Goal: Complete application form

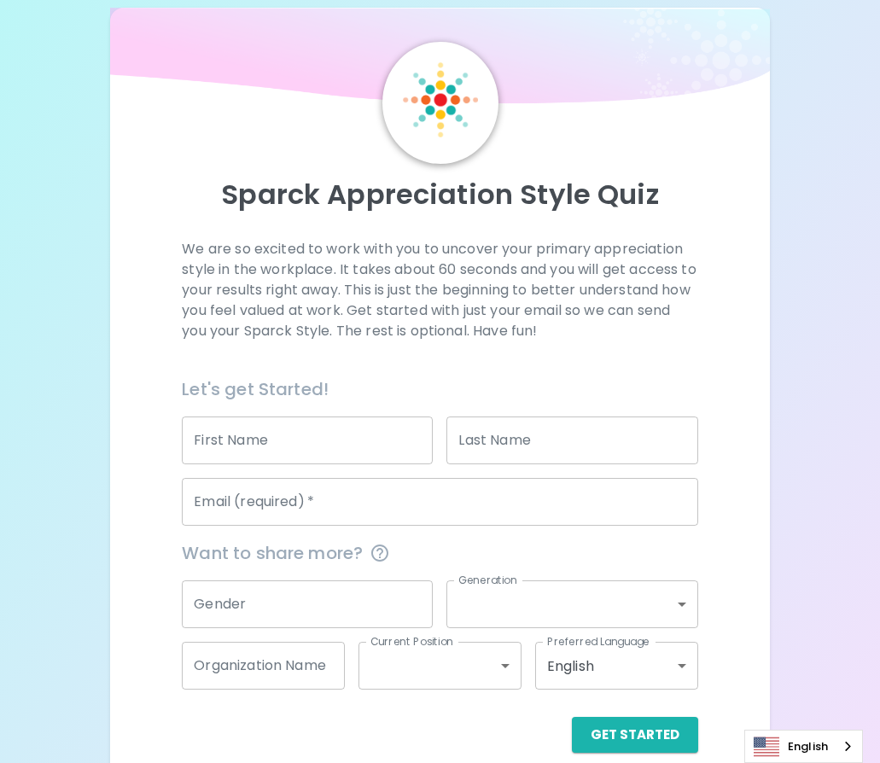
scroll to position [40, 0]
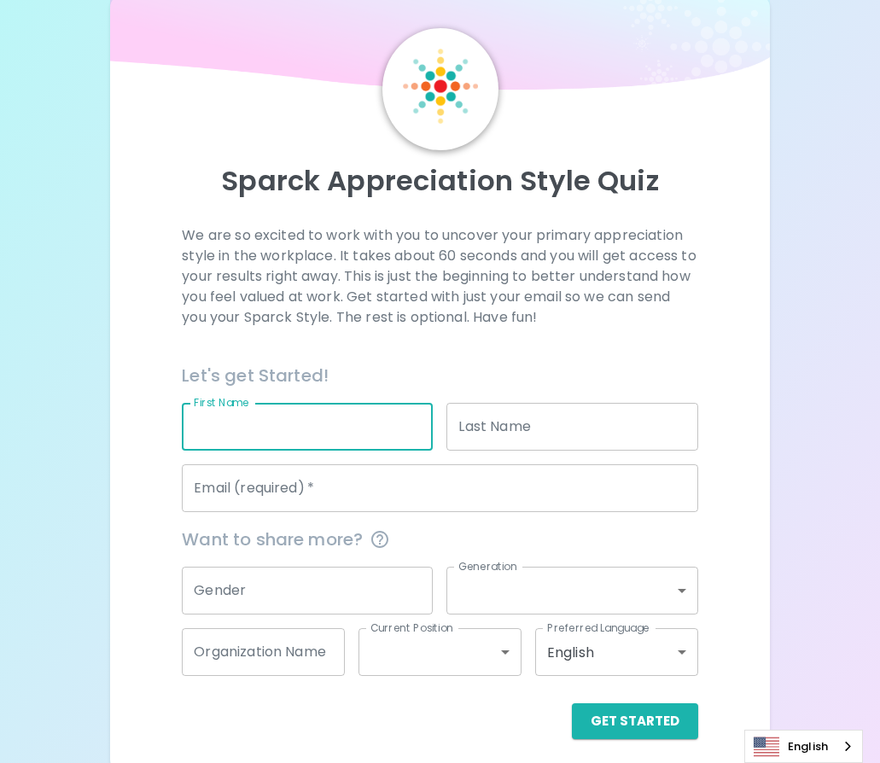
click at [381, 422] on input "First Name" at bounding box center [307, 427] width 251 height 48
type input "Alexas"
type input "Komhyr"
type input "[EMAIL_ADDRESS][DOMAIN_NAME]"
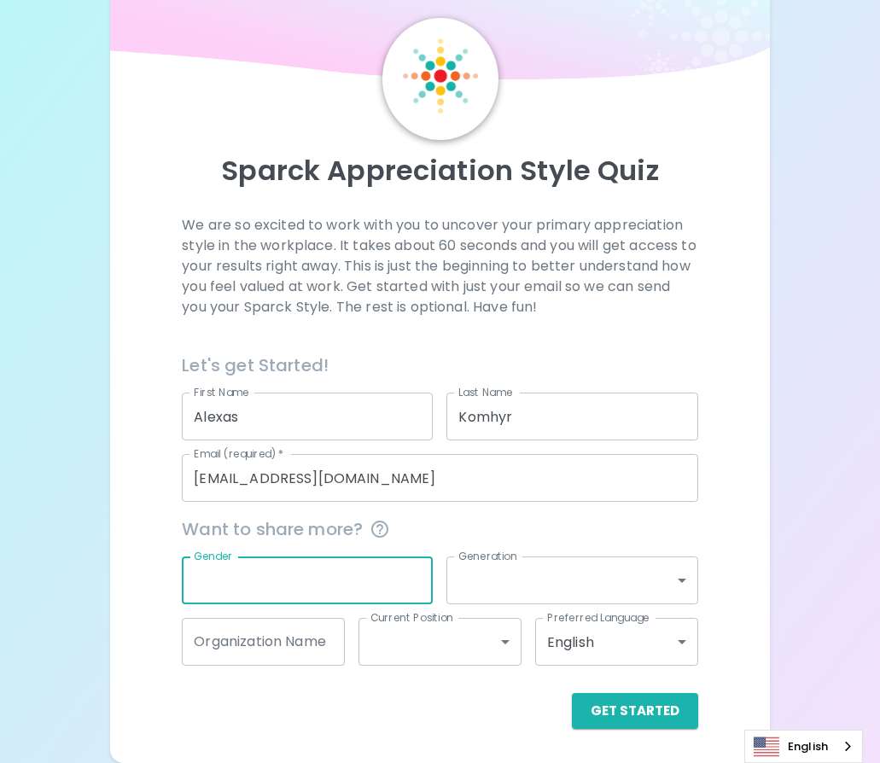
click at [351, 571] on input "Gender" at bounding box center [307, 581] width 251 height 48
type input "[DEMOGRAPHIC_DATA]"
click at [494, 585] on body "Sparck Appreciation Style Quiz We are so excited to work with you to uncover yo…" at bounding box center [440, 357] width 880 height 814
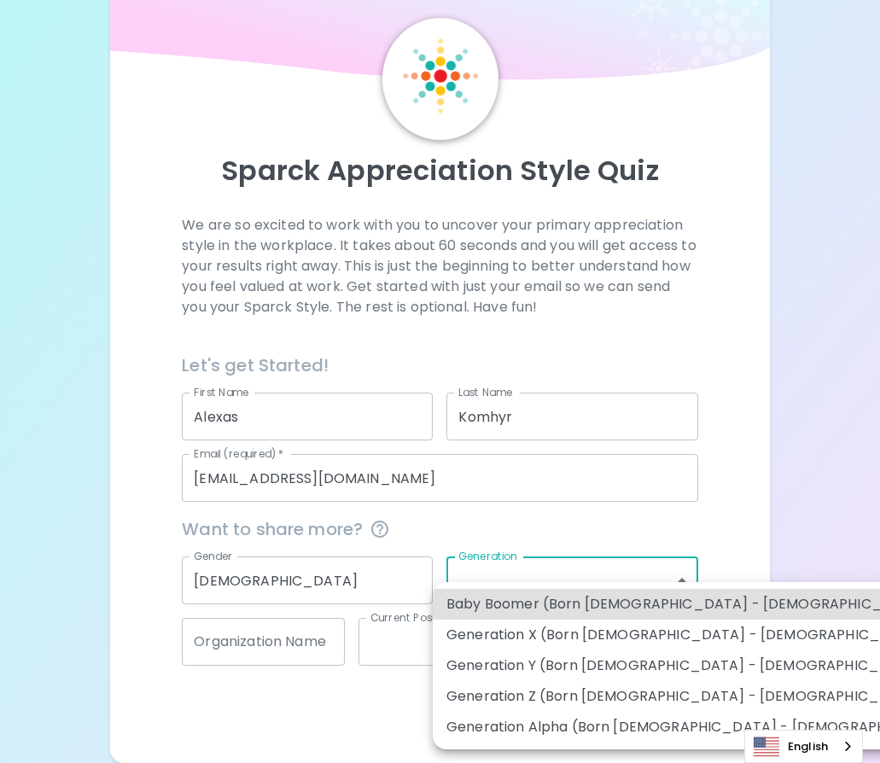
click at [539, 696] on li "Generation Z (Born [DEMOGRAPHIC_DATA] - [DEMOGRAPHIC_DATA])" at bounding box center [704, 696] width 543 height 31
type input "generation_z"
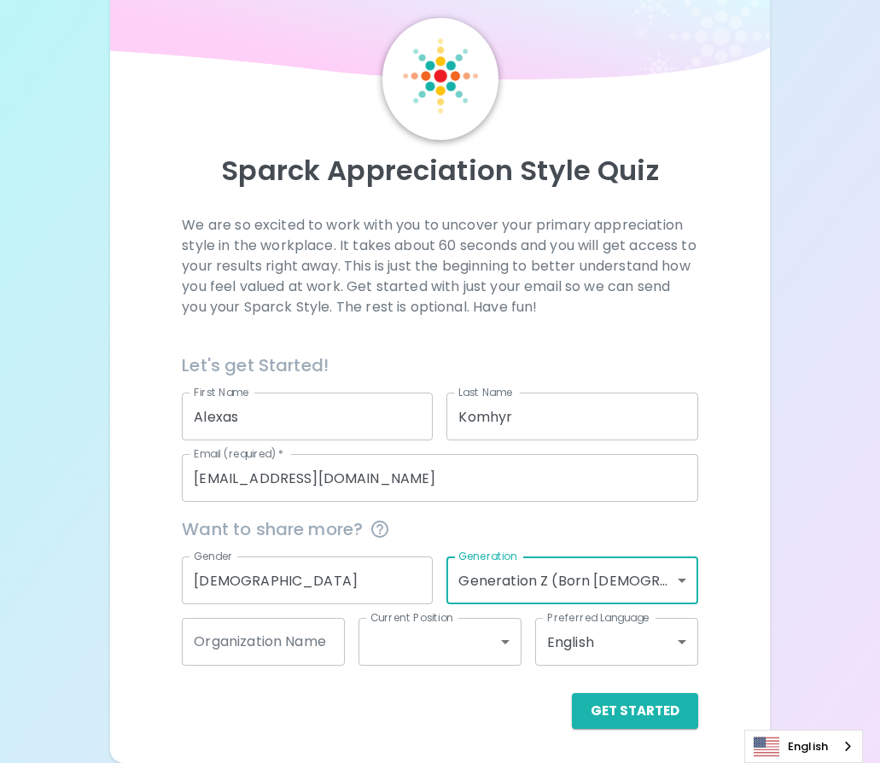
click at [273, 654] on input "Organization Name" at bounding box center [263, 642] width 163 height 48
click at [283, 703] on div "Get Started" at bounding box center [440, 711] width 516 height 36
click at [486, 644] on body "Sparck Appreciation Style Quiz We are so excited to work with you to uncover yo…" at bounding box center [440, 357] width 880 height 814
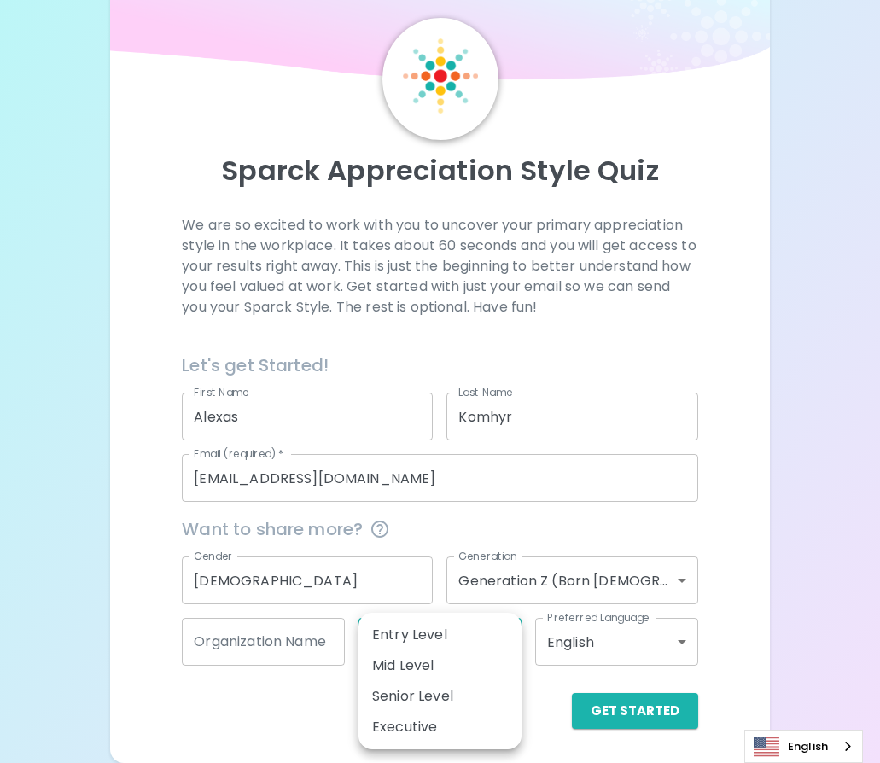
click at [296, 677] on div at bounding box center [440, 381] width 880 height 763
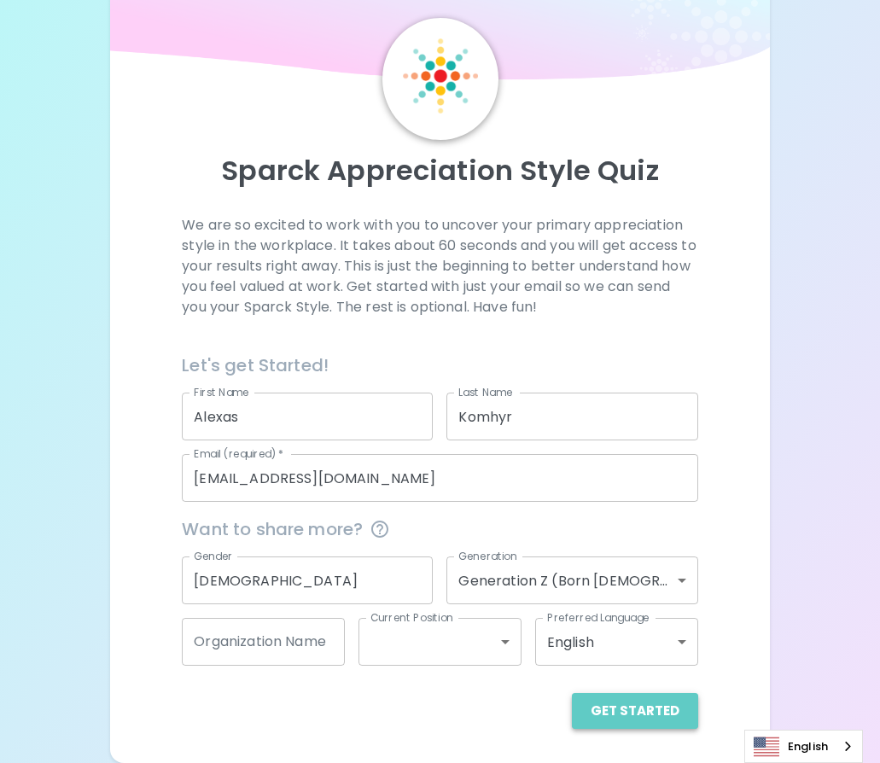
click at [647, 709] on button "Get Started" at bounding box center [635, 711] width 126 height 36
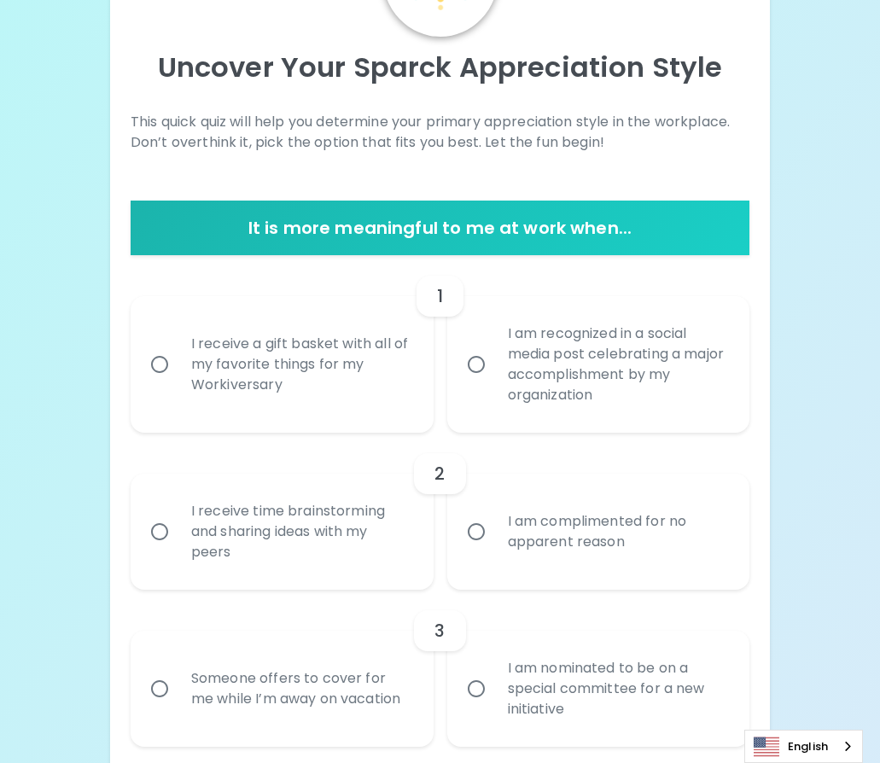
scroll to position [159, 0]
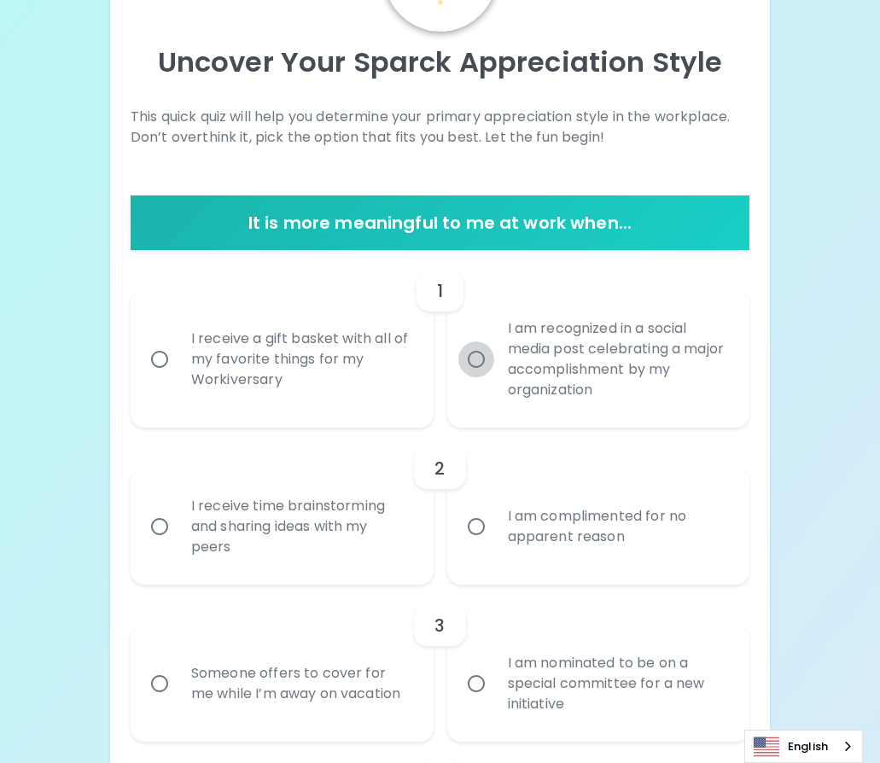
click at [491, 371] on input "I am recognized in a social media post celebrating a major accomplishment by my…" at bounding box center [476, 360] width 36 height 36
radio input "true"
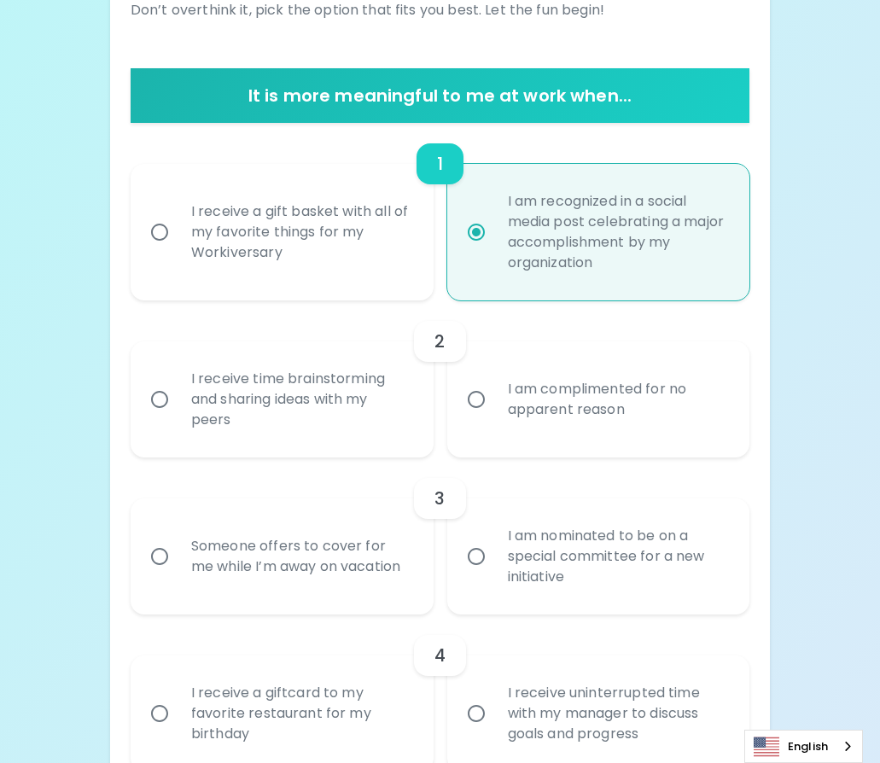
scroll to position [295, 0]
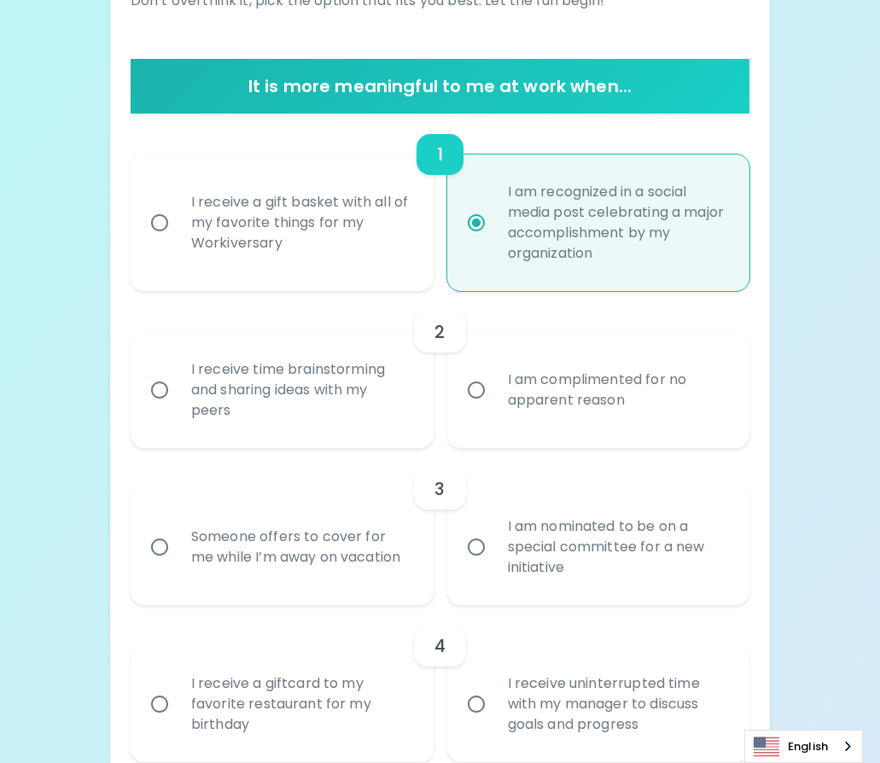
click at [307, 410] on div "I receive time brainstorming and sharing ideas with my peers" at bounding box center [301, 390] width 247 height 102
click at [178, 408] on input "I receive time brainstorming and sharing ideas with my peers" at bounding box center [160, 390] width 36 height 36
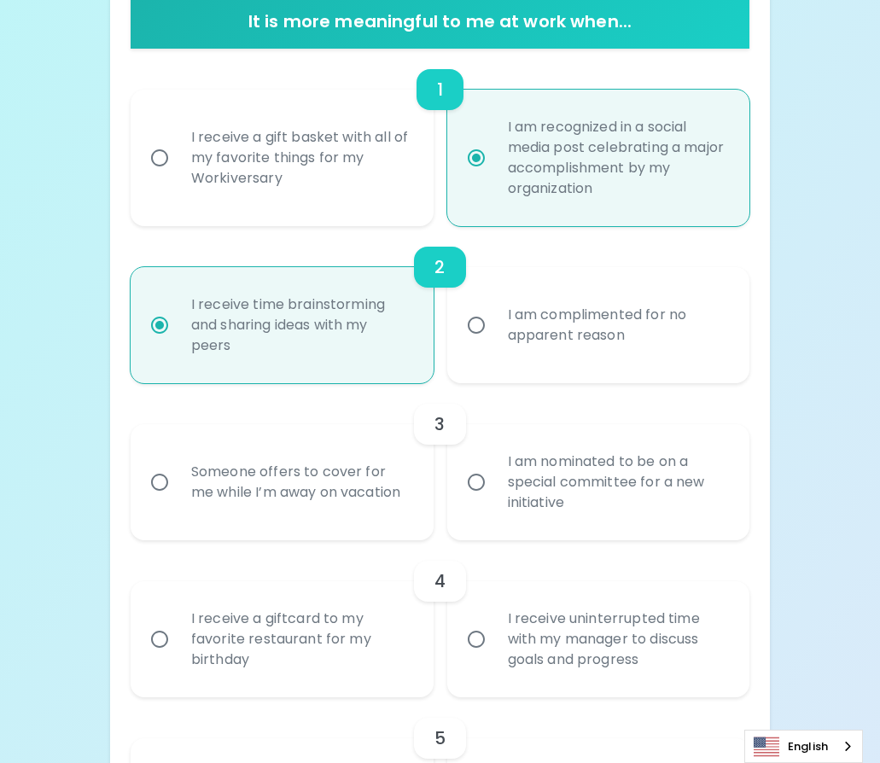
scroll to position [361, 0]
radio input "true"
click at [563, 496] on div "I am nominated to be on a special committee for a new initiative" at bounding box center [617, 481] width 247 height 102
click at [494, 496] on input "I am nominated to be on a special committee for a new initiative" at bounding box center [476, 482] width 36 height 36
radio input "false"
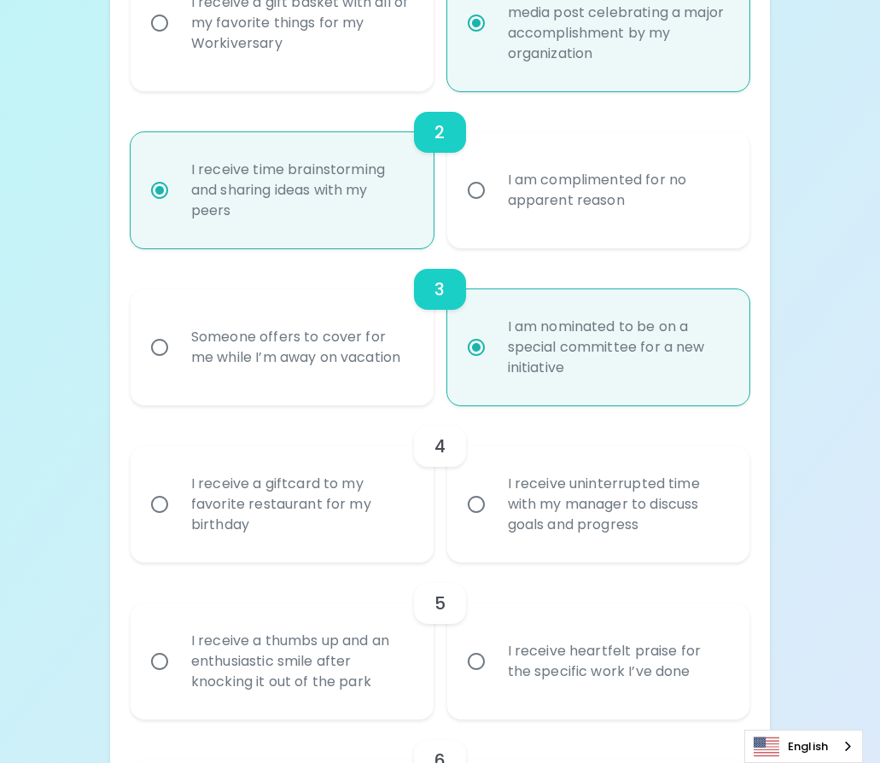
scroll to position [498, 0]
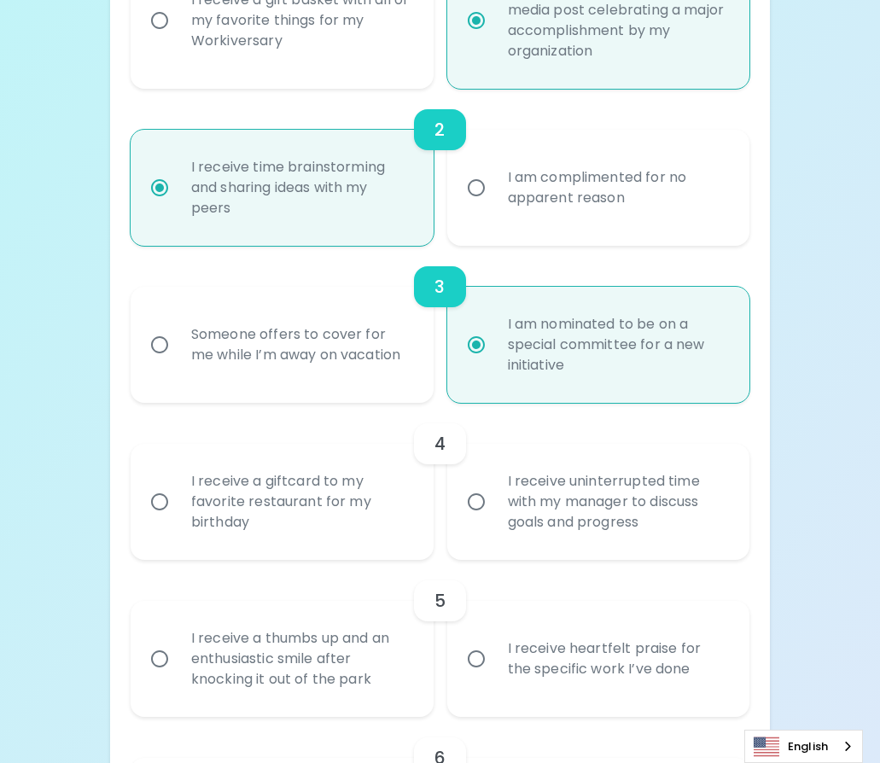
radio input "true"
click at [539, 530] on div "I receive uninterrupted time with my manager to discuss goals and progress" at bounding box center [617, 502] width 247 height 102
click at [494, 520] on input "I receive uninterrupted time with my manager to discuss goals and progress" at bounding box center [476, 502] width 36 height 36
radio input "false"
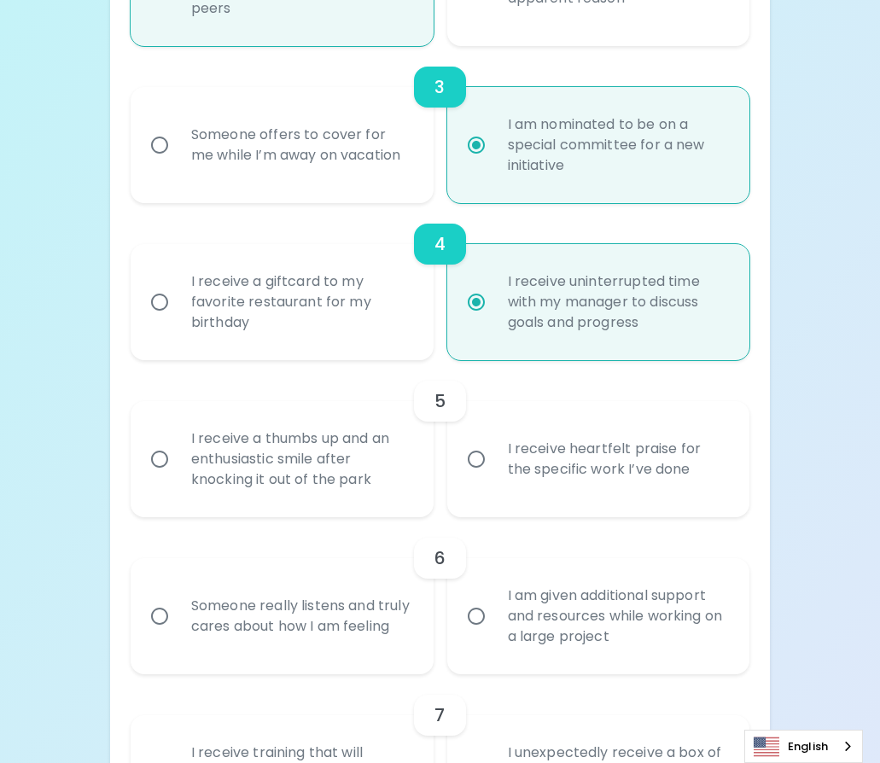
scroll to position [705, 0]
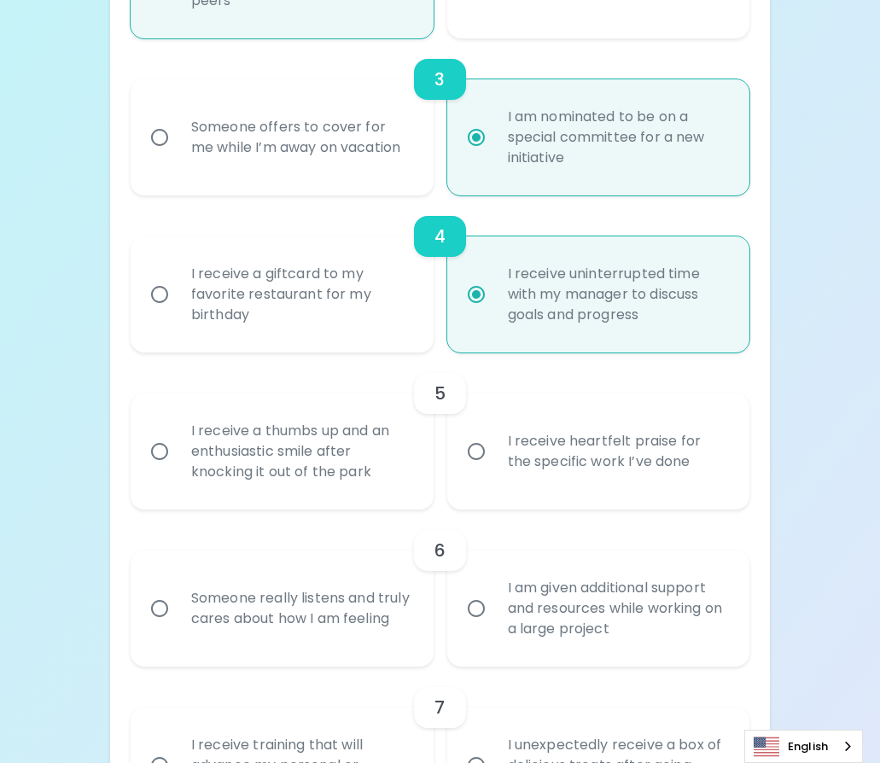
radio input "true"
click at [353, 462] on div "I receive a thumbs up and an enthusiastic smile after knocking it out of the pa…" at bounding box center [301, 451] width 247 height 102
click at [178, 462] on input "I receive a thumbs up and an enthusiastic smile after knocking it out of the pa…" at bounding box center [160, 452] width 36 height 36
radio input "false"
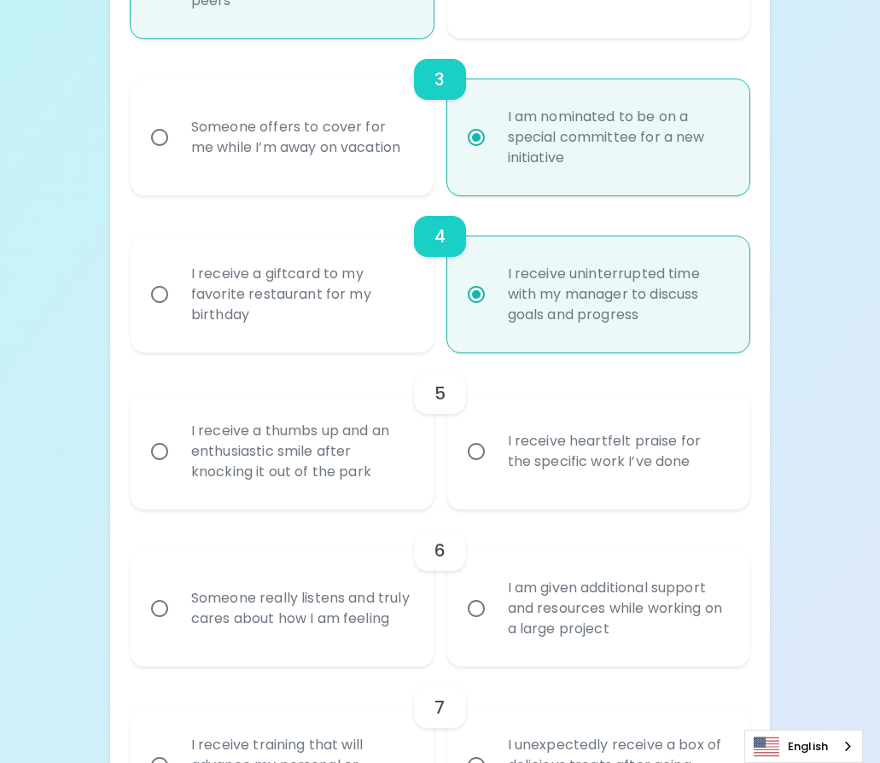
radio input "false"
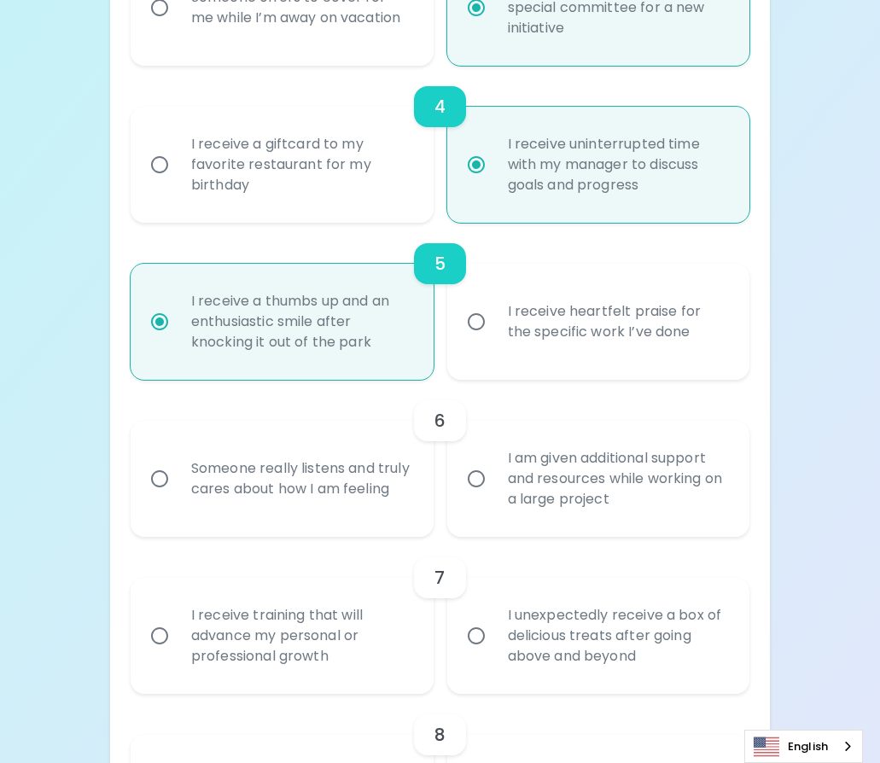
scroll to position [842, 0]
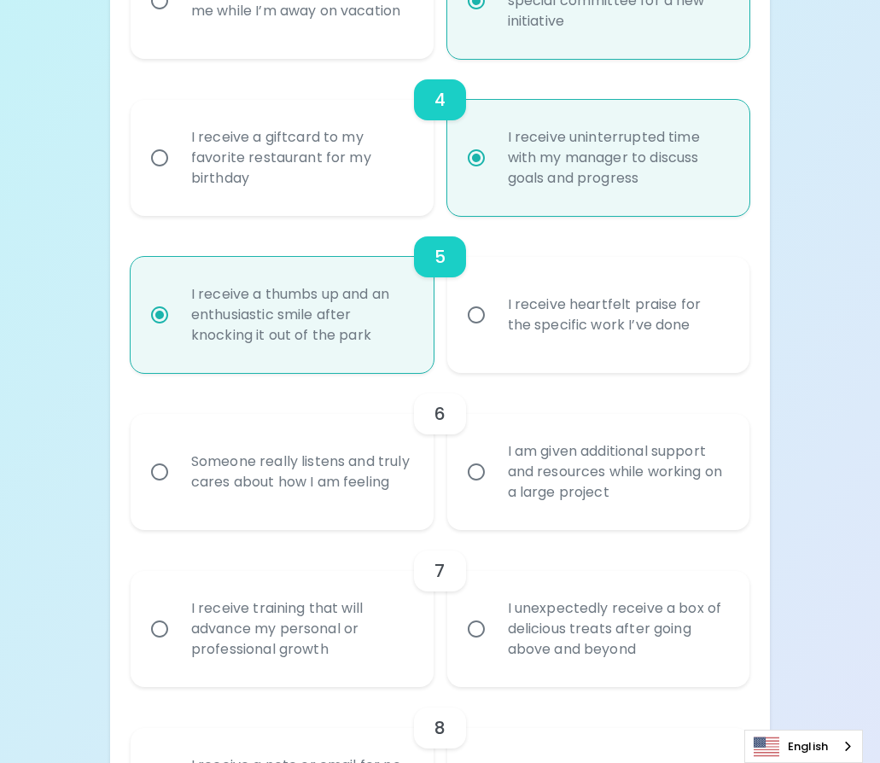
radio input "true"
click at [336, 501] on div "Someone really listens and truly cares about how I am feeling" at bounding box center [301, 472] width 247 height 82
click at [178, 490] on input "Someone really listens and truly cares about how I am feeling" at bounding box center [160, 472] width 36 height 36
radio input "false"
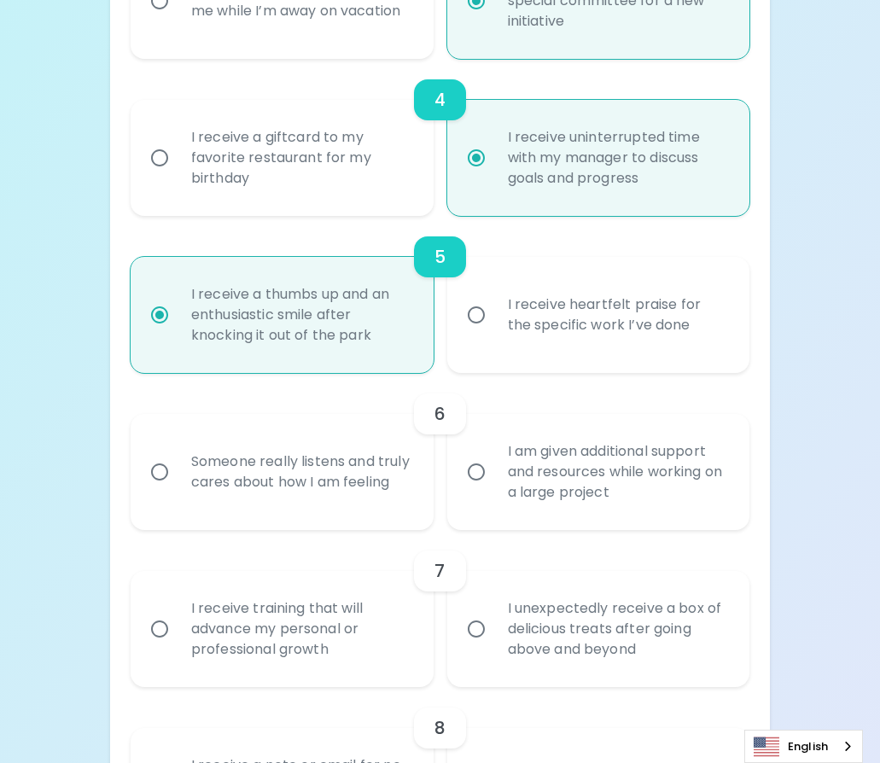
radio input "false"
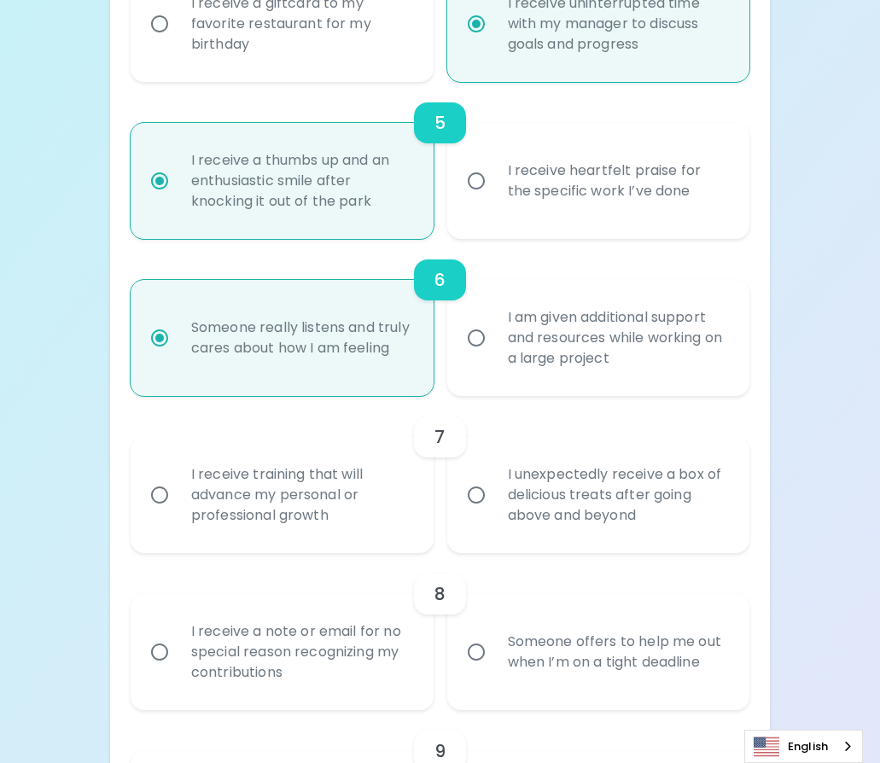
scroll to position [978, 0]
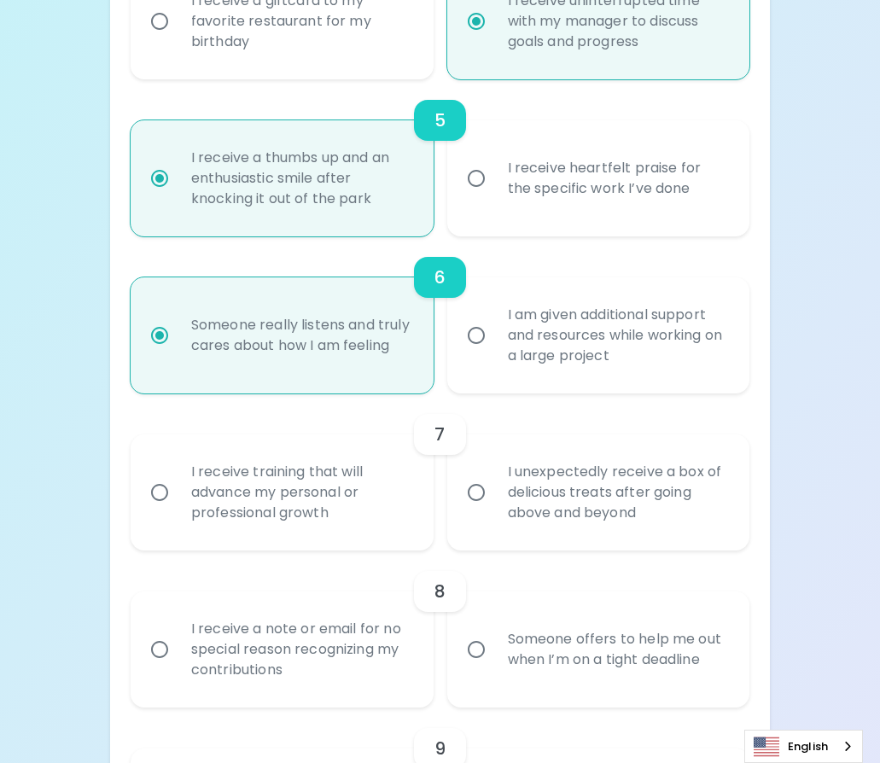
radio input "true"
click at [358, 514] on div "I receive training that will advance my personal or professional growth" at bounding box center [301, 492] width 247 height 102
click at [178, 511] on input "I receive training that will advance my personal or professional growth" at bounding box center [160, 493] width 36 height 36
radio input "false"
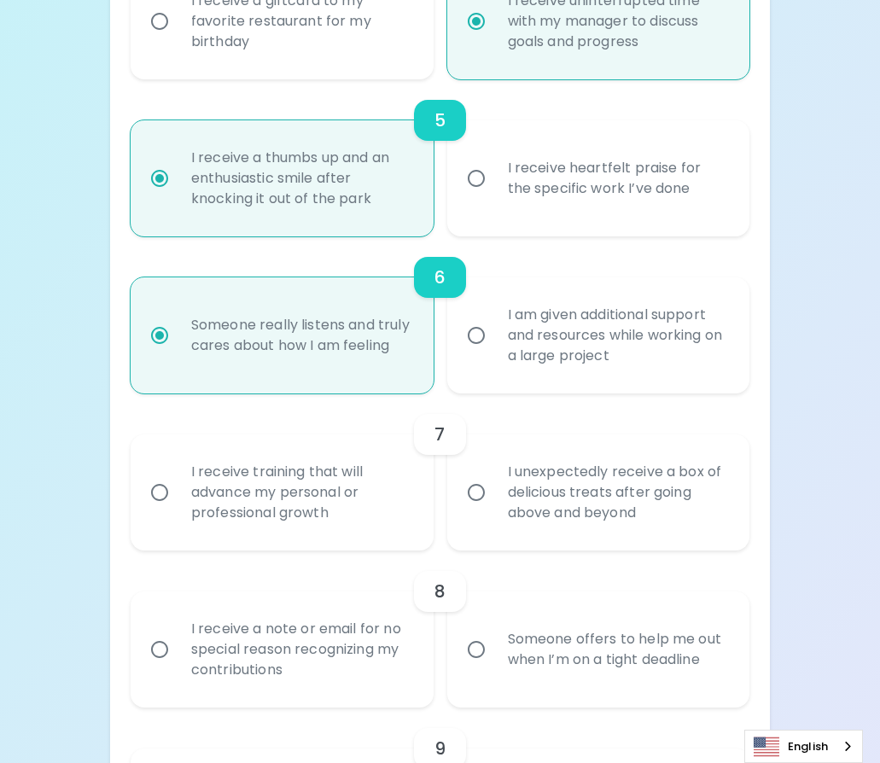
radio input "false"
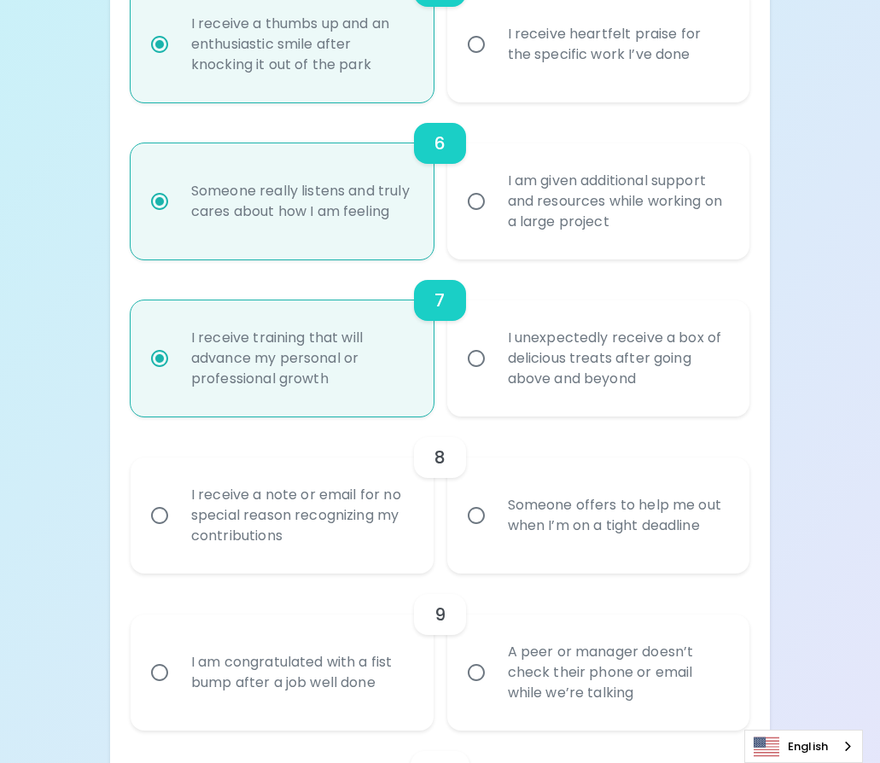
scroll to position [1115, 0]
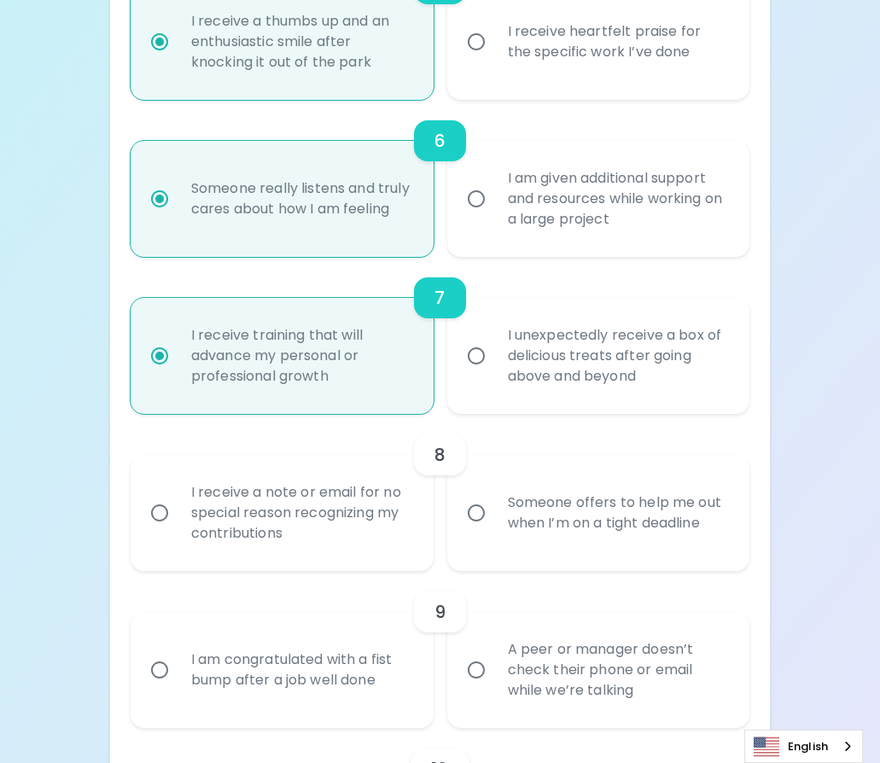
radio input "true"
click at [336, 524] on div "I receive a note or email for no special reason recognizing my contributions" at bounding box center [301, 513] width 247 height 102
click at [178, 524] on input "I receive a note or email for no special reason recognizing my contributions" at bounding box center [160, 513] width 36 height 36
radio input "false"
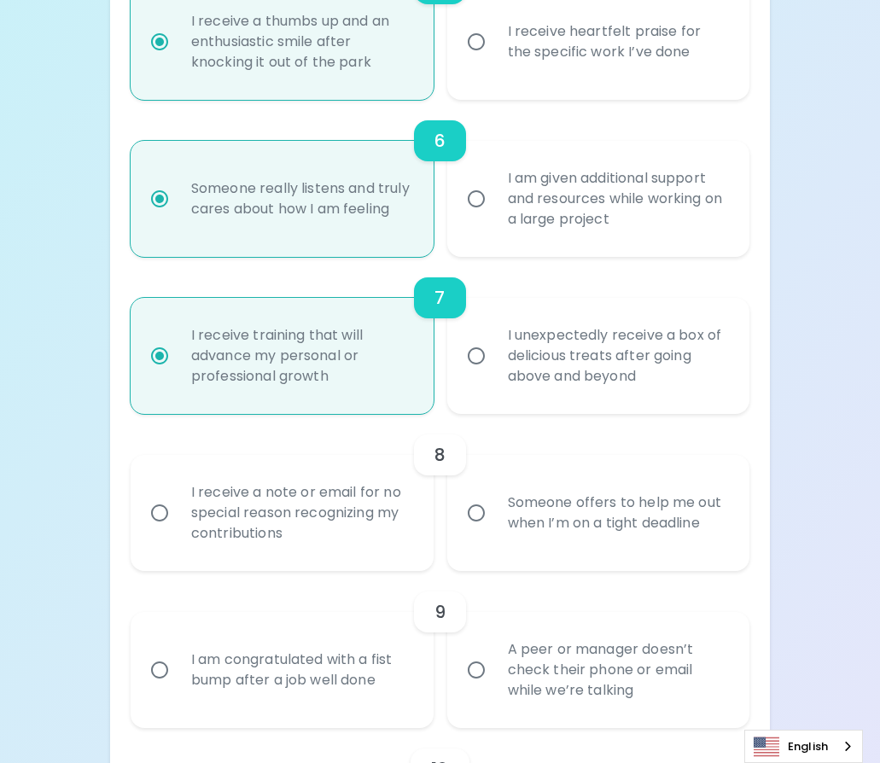
radio input "false"
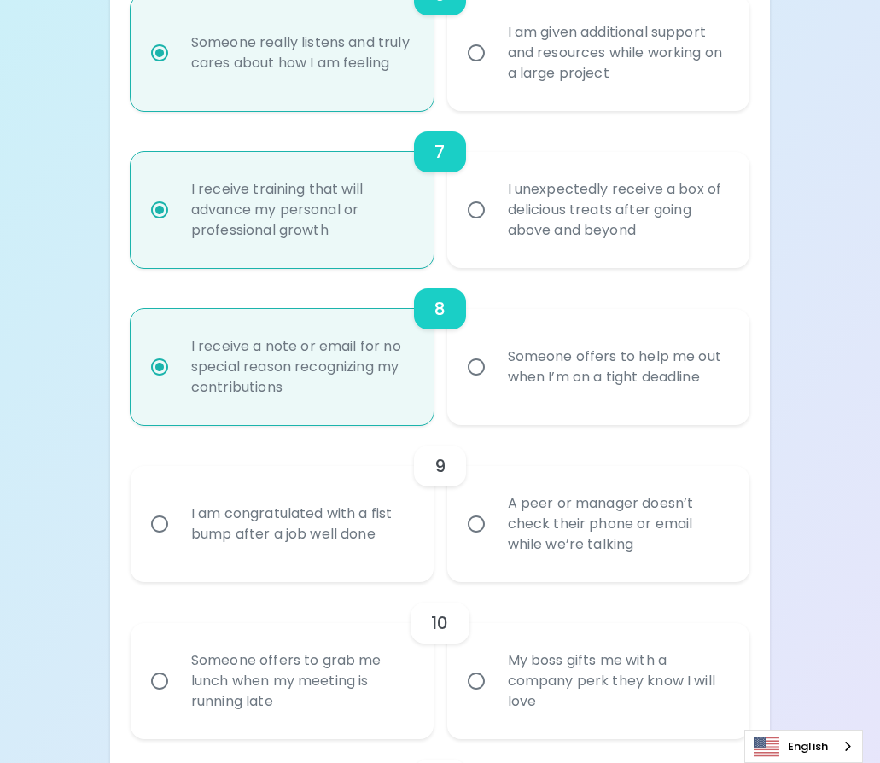
scroll to position [1262, 0]
radio input "true"
click at [522, 525] on div "A peer or manager doesn’t check their phone or email while we’re talking" at bounding box center [617, 523] width 247 height 102
click at [494, 525] on input "A peer or manager doesn’t check their phone or email while we’re talking" at bounding box center [476, 523] width 36 height 36
radio input "false"
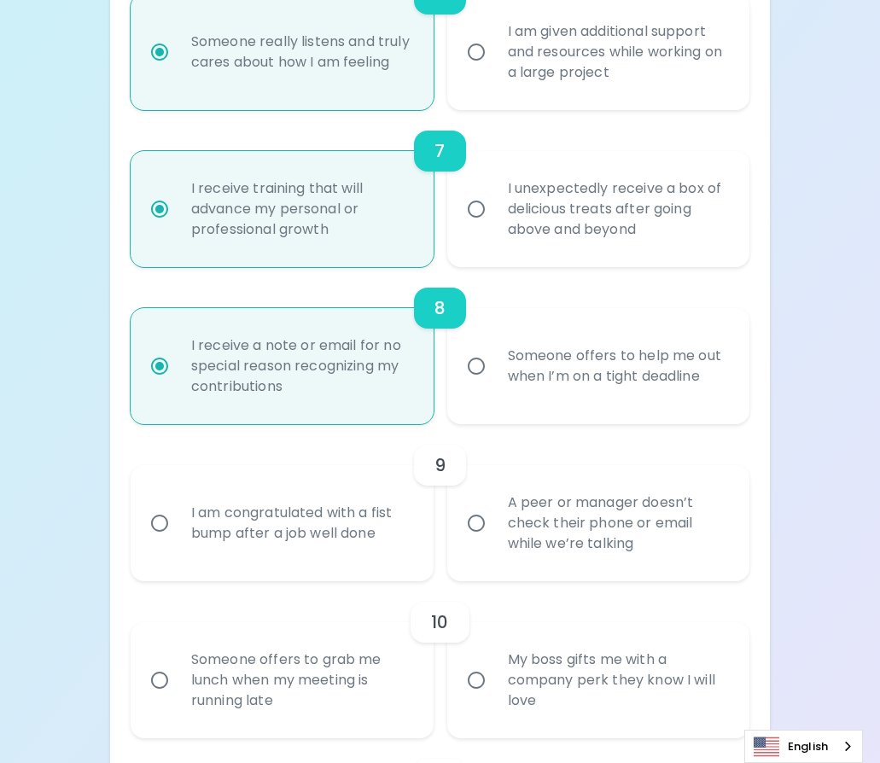
radio input "false"
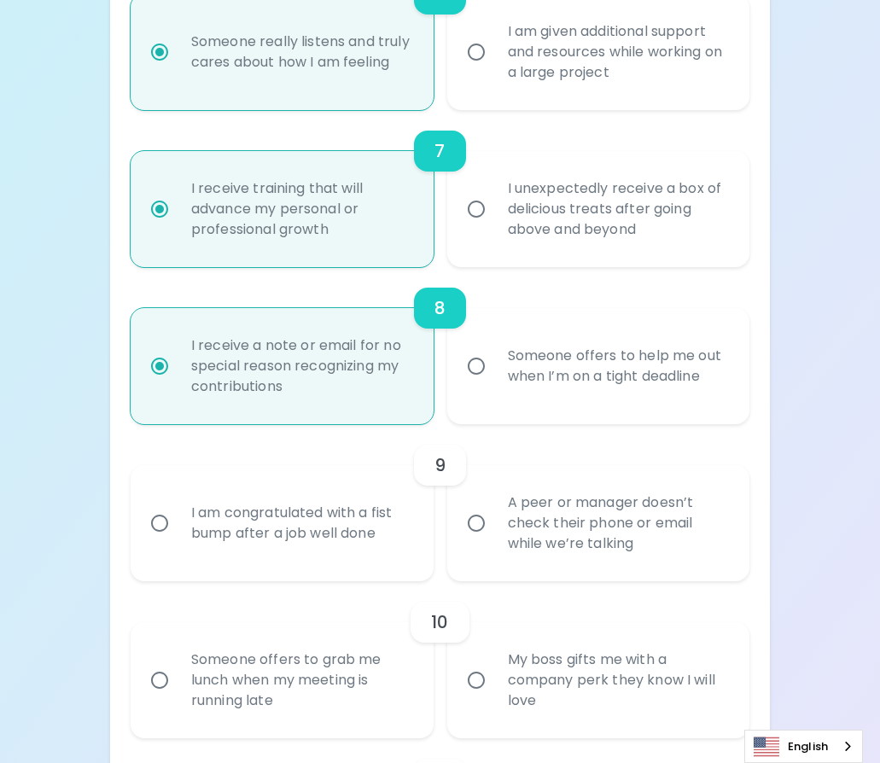
radio input "false"
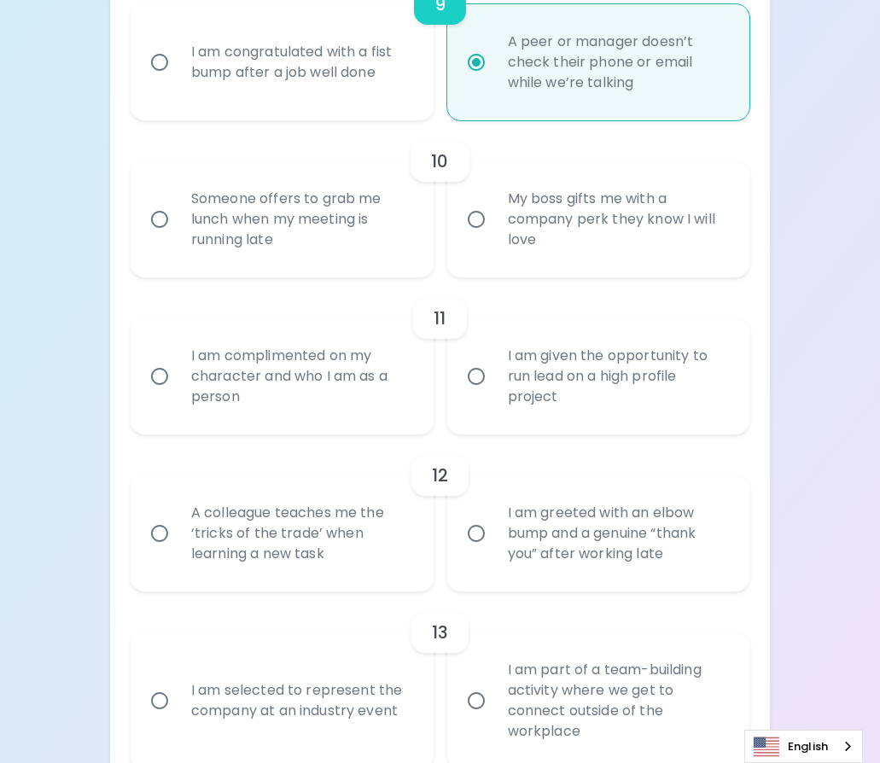
scroll to position [1727, 0]
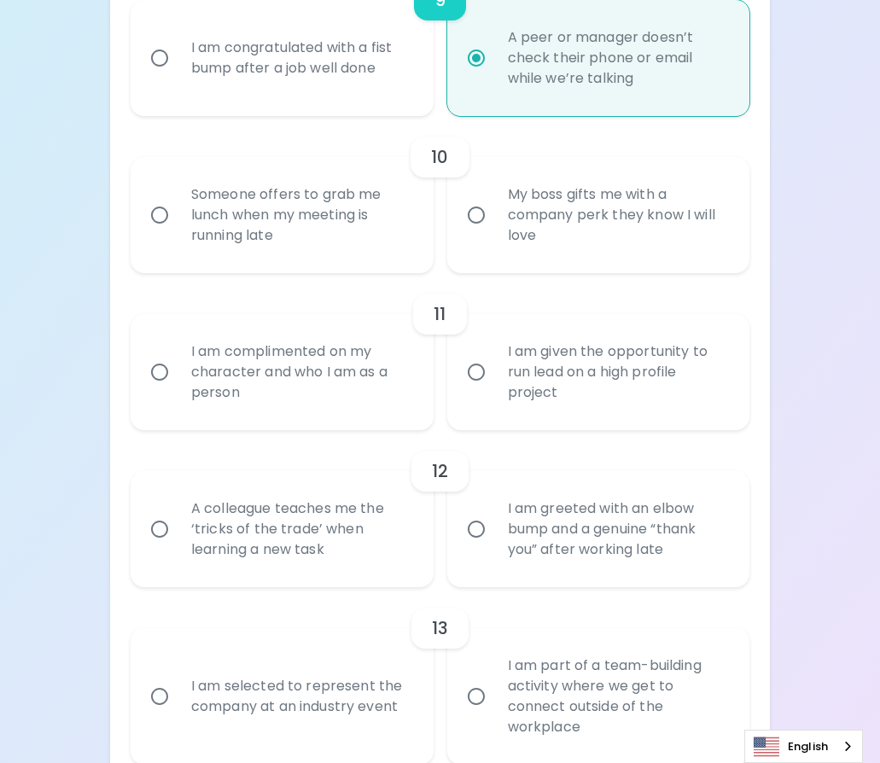
radio input "true"
click at [611, 237] on div "My boss gifts me with a company perk they know I will love" at bounding box center [617, 215] width 247 height 102
click at [494, 233] on input "My boss gifts me with a company perk they know I will love" at bounding box center [476, 215] width 36 height 36
radio input "false"
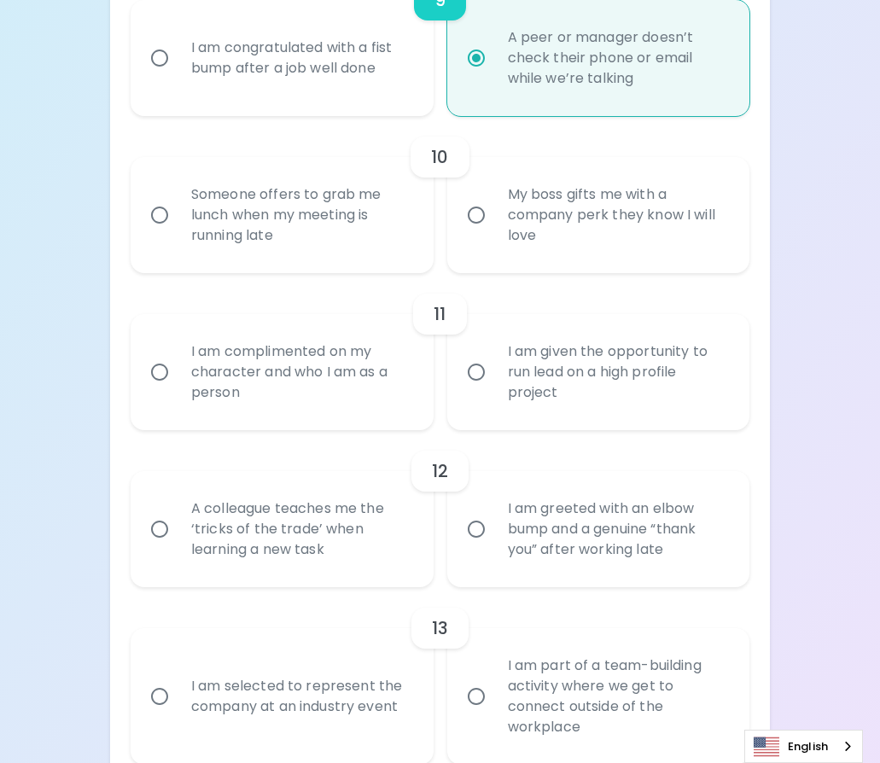
radio input "false"
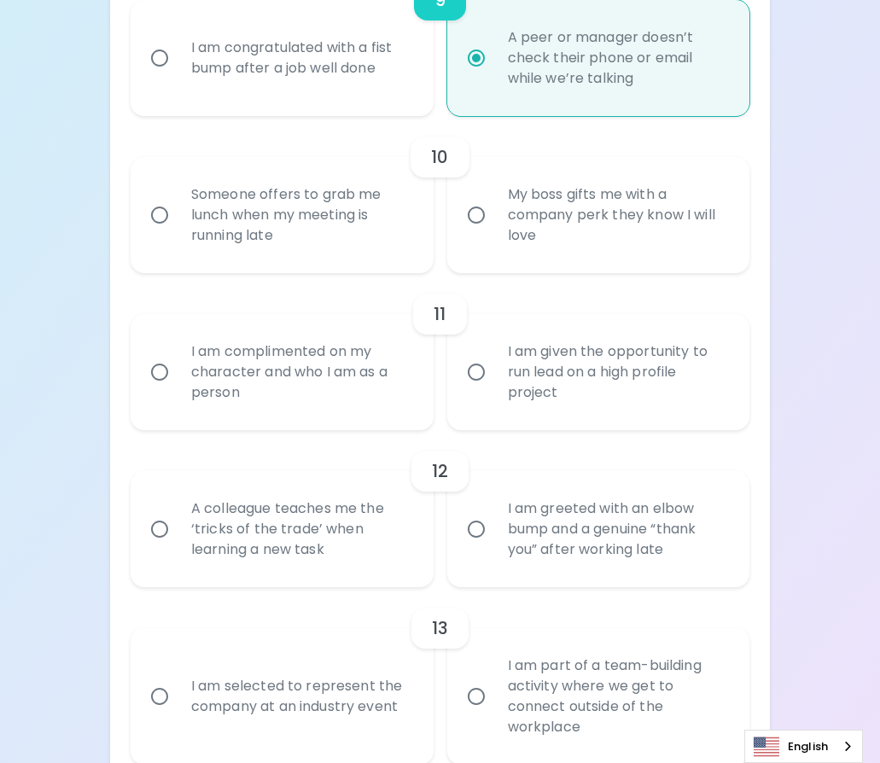
radio input "false"
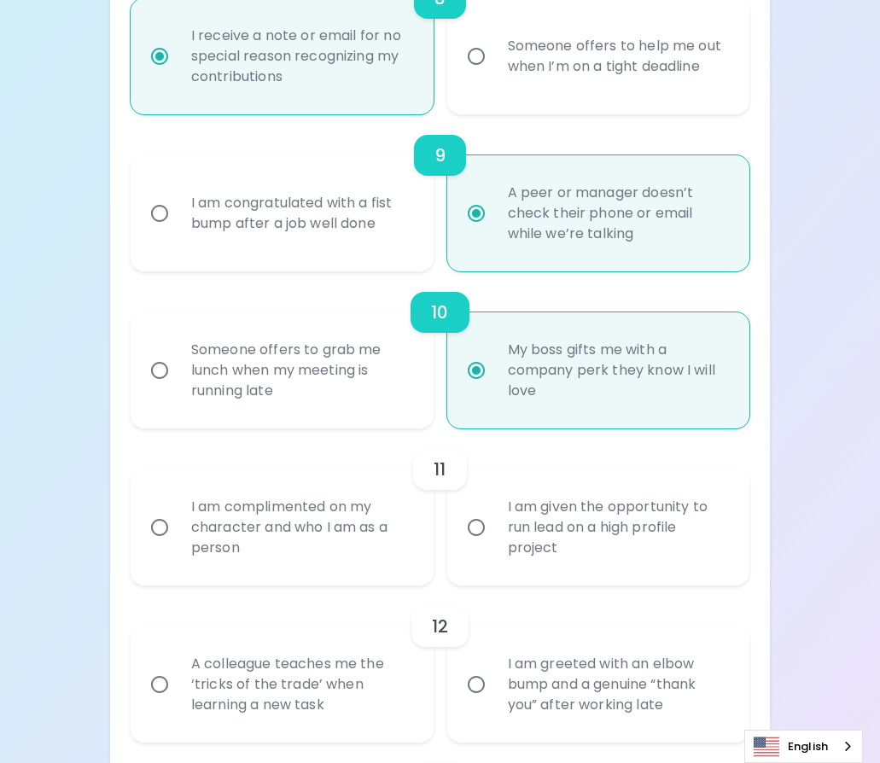
scroll to position [1573, 0]
radio input "true"
click at [623, 493] on div "I am given the opportunity to run lead on a high profile project" at bounding box center [617, 527] width 247 height 102
click at [494, 509] on input "I am given the opportunity to run lead on a high profile project" at bounding box center [476, 527] width 36 height 36
radio input "false"
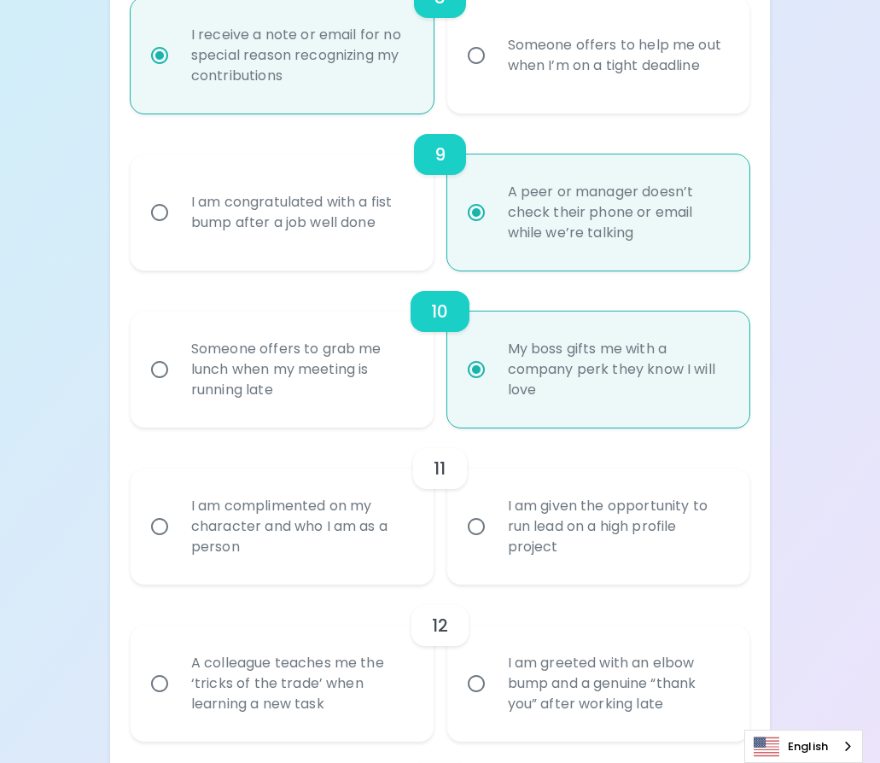
radio input "false"
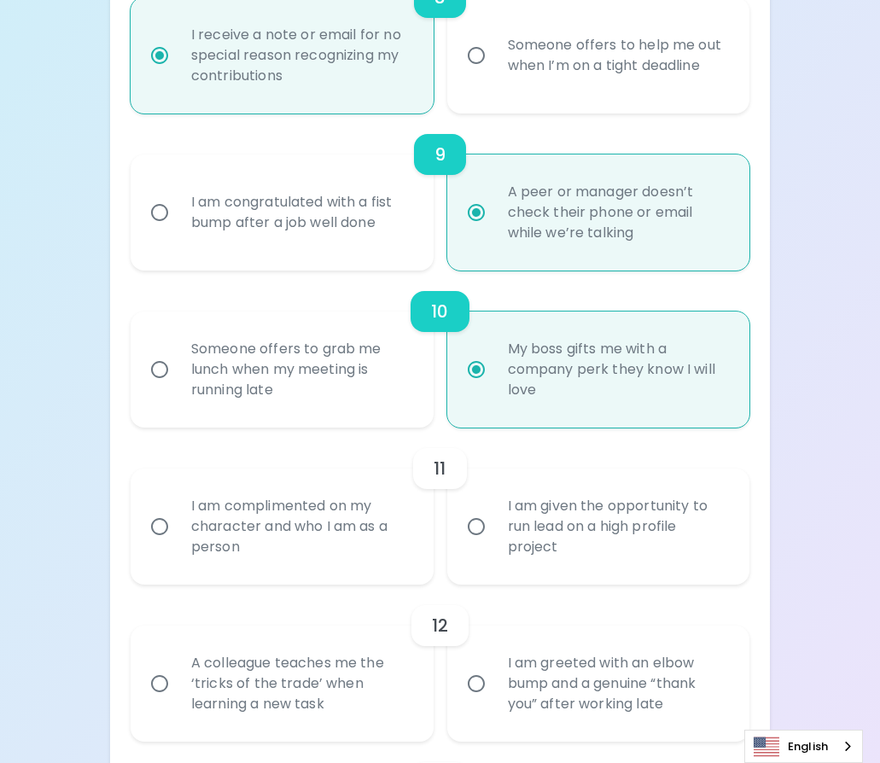
radio input "false"
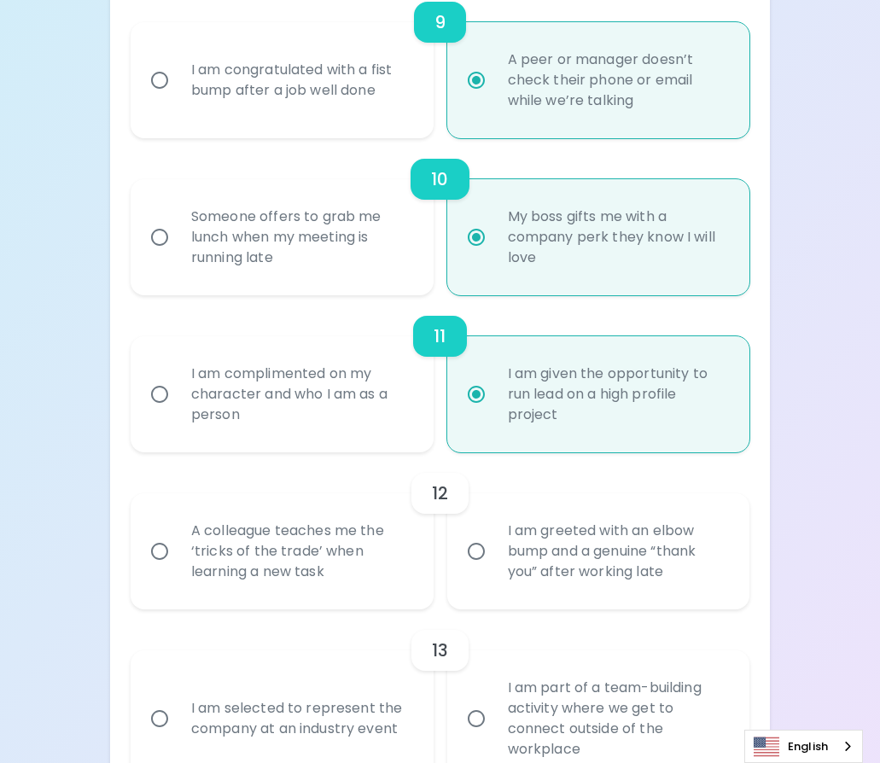
scroll to position [1709, 0]
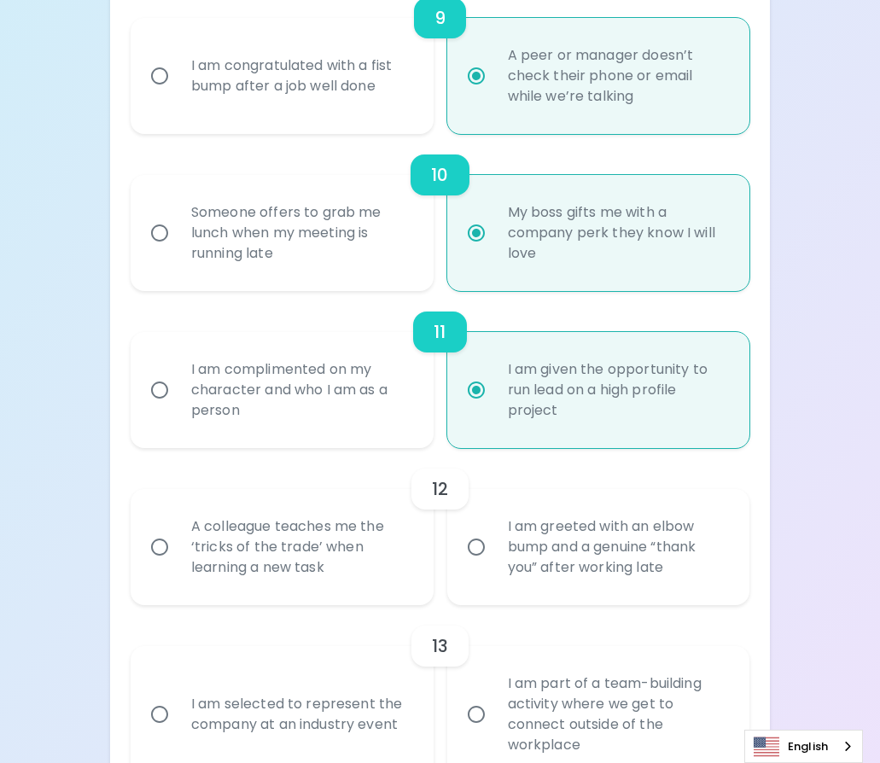
radio input "true"
click at [318, 541] on div "A colleague teaches me the ‘tricks of the trade’ when learning a new task" at bounding box center [301, 547] width 247 height 102
click at [178, 541] on input "A colleague teaches me the ‘tricks of the trade’ when learning a new task" at bounding box center [160, 547] width 36 height 36
radio input "false"
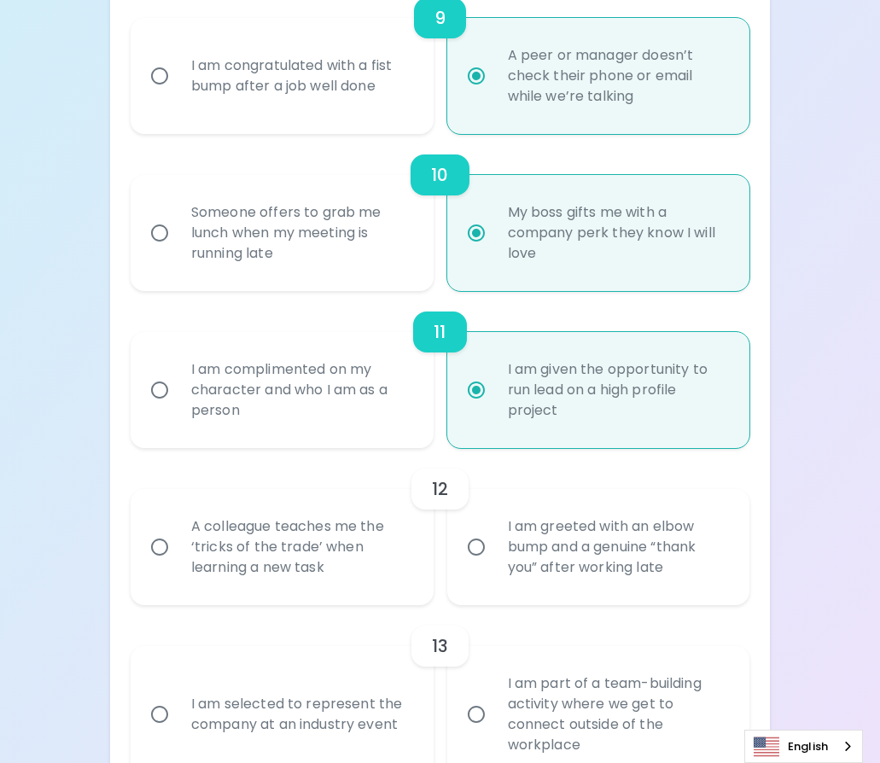
radio input "false"
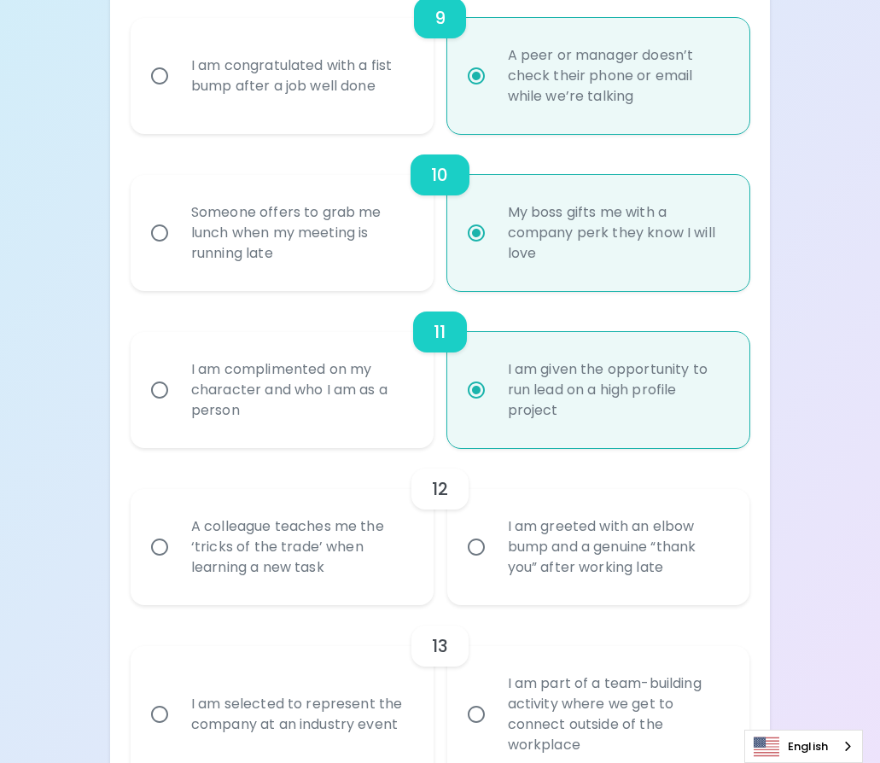
radio input "false"
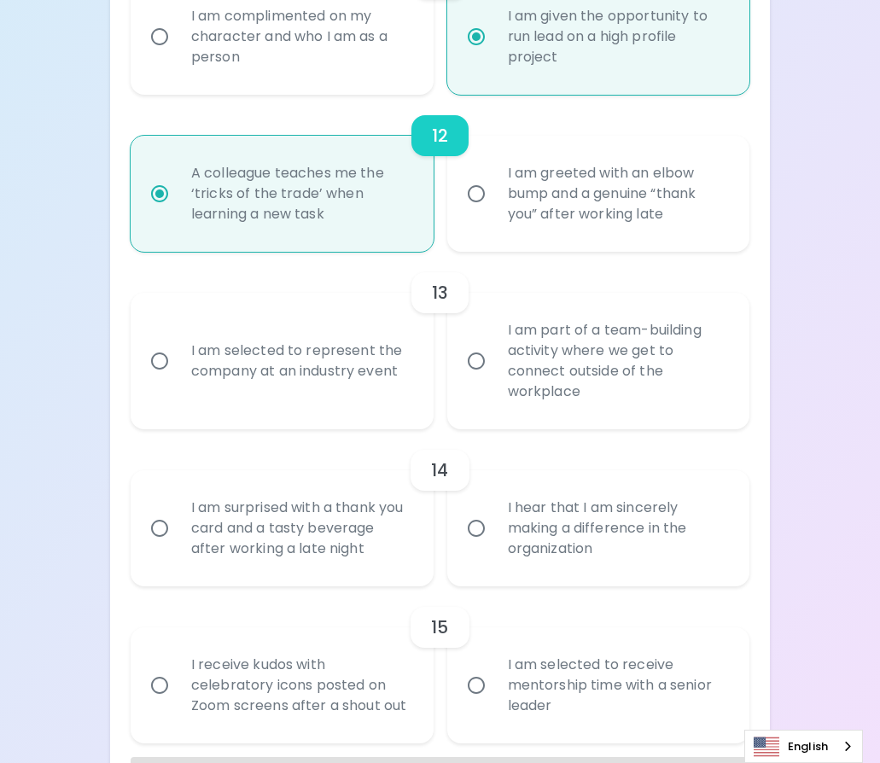
scroll to position [2064, 0]
radio input "true"
click at [555, 373] on div "I am part of a team-building activity where we get to connect outside of the wo…" at bounding box center [617, 360] width 247 height 123
click at [494, 373] on input "I am part of a team-building activity where we get to connect outside of the wo…" at bounding box center [476, 360] width 36 height 36
radio input "false"
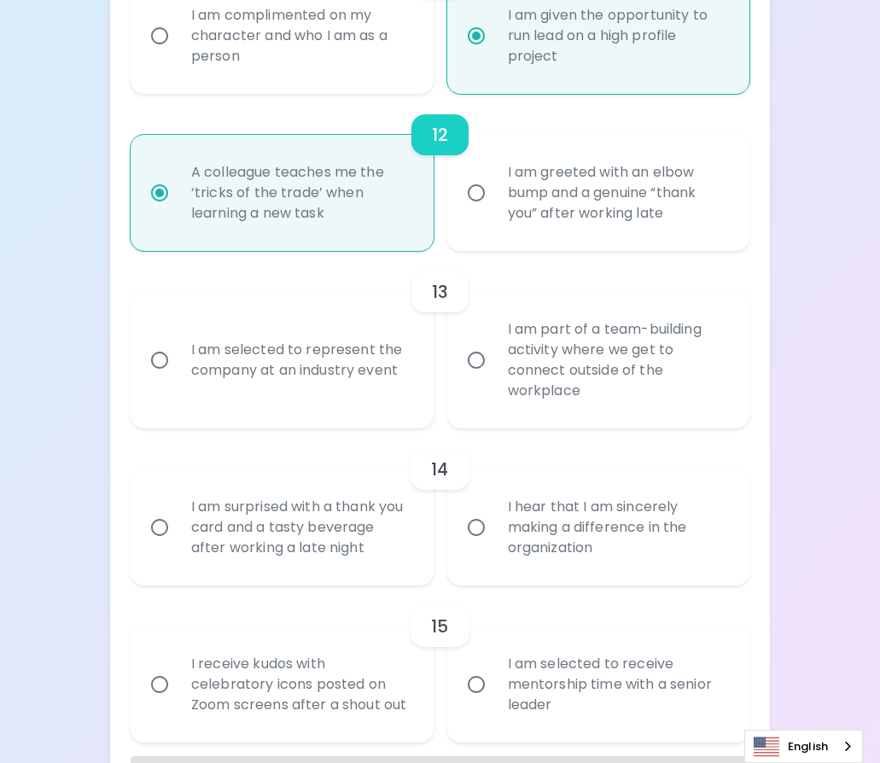
radio input "false"
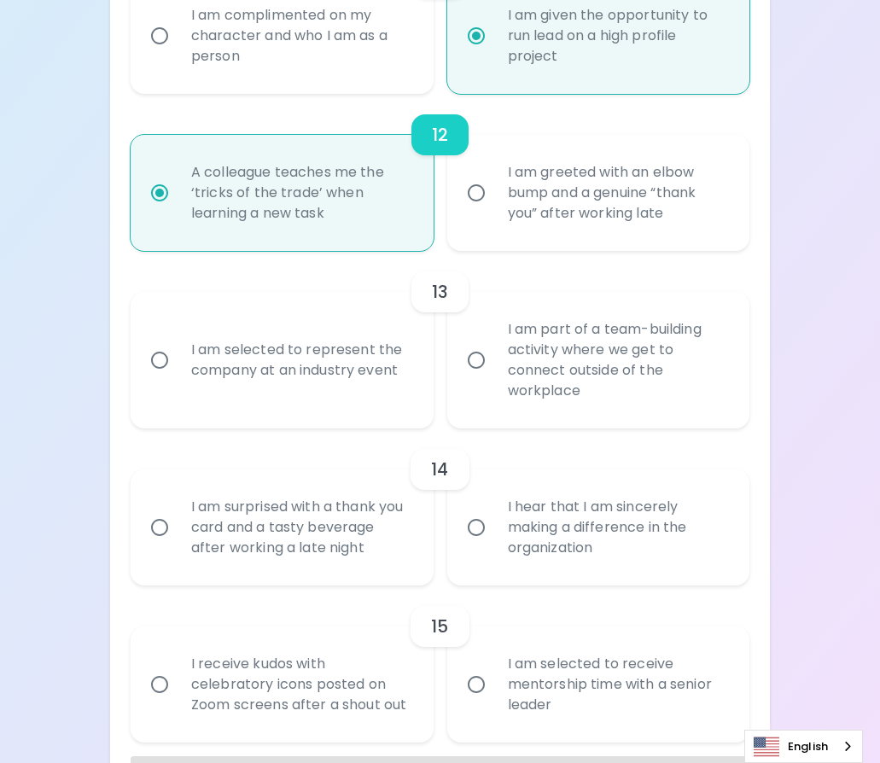
radio input "false"
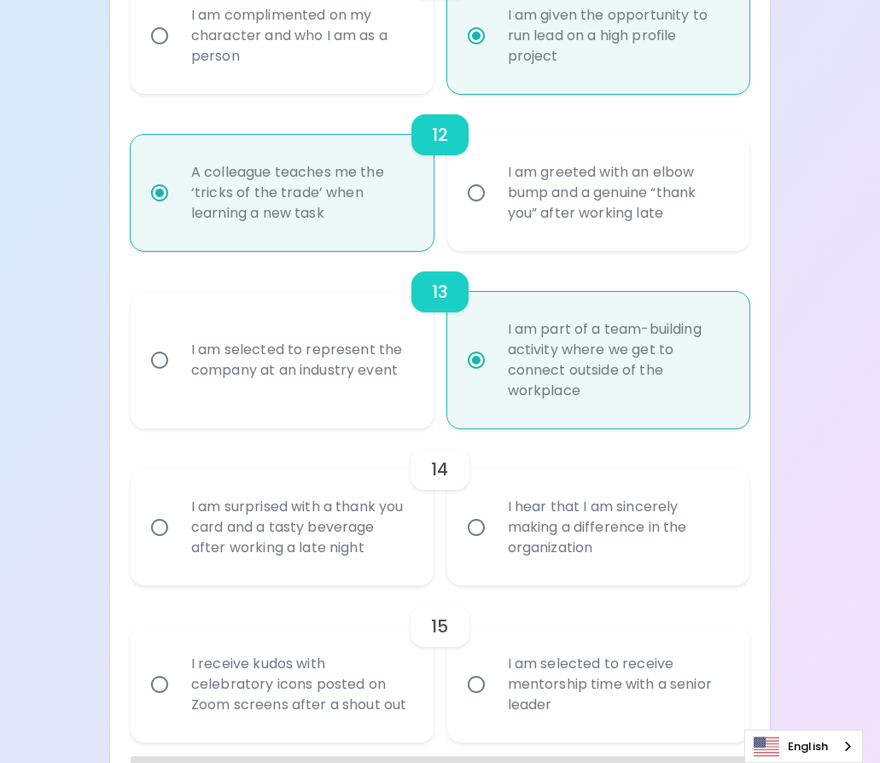
scroll to position [2127, 0]
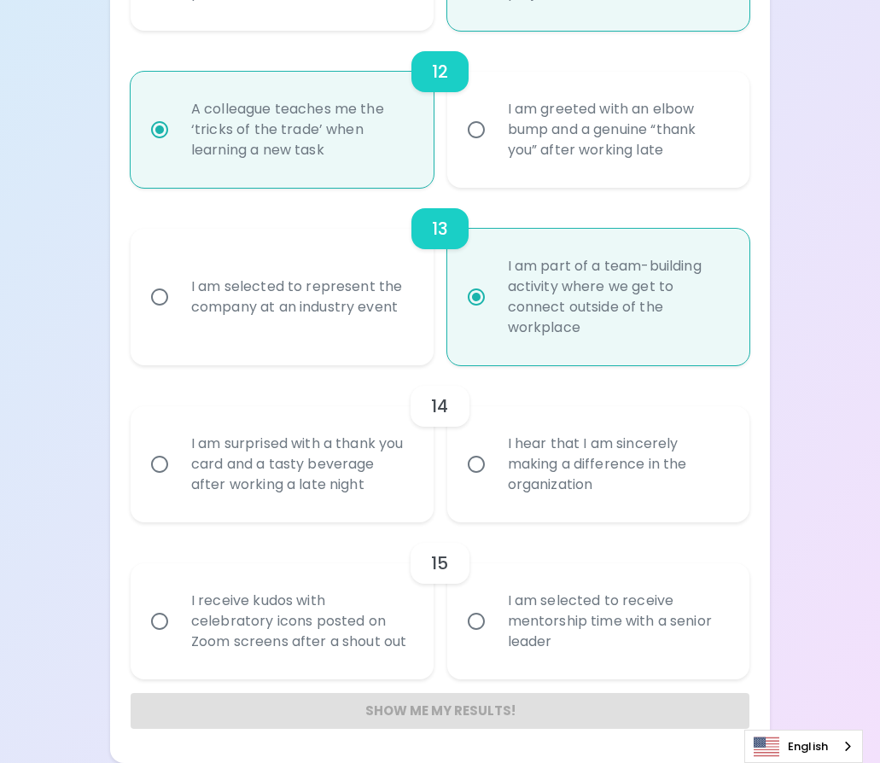
radio input "true"
click at [557, 475] on div "I hear that I am sincerely making a difference in the organization" at bounding box center [617, 464] width 247 height 102
click at [494, 475] on input "I hear that I am sincerely making a difference in the organization" at bounding box center [476, 465] width 36 height 36
radio input "false"
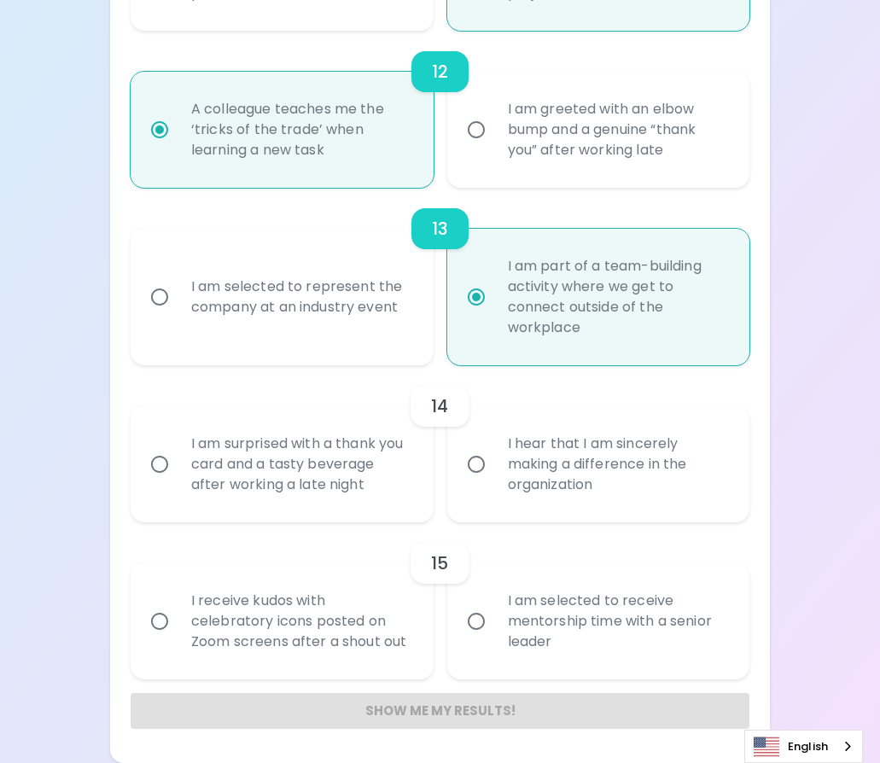
radio input "false"
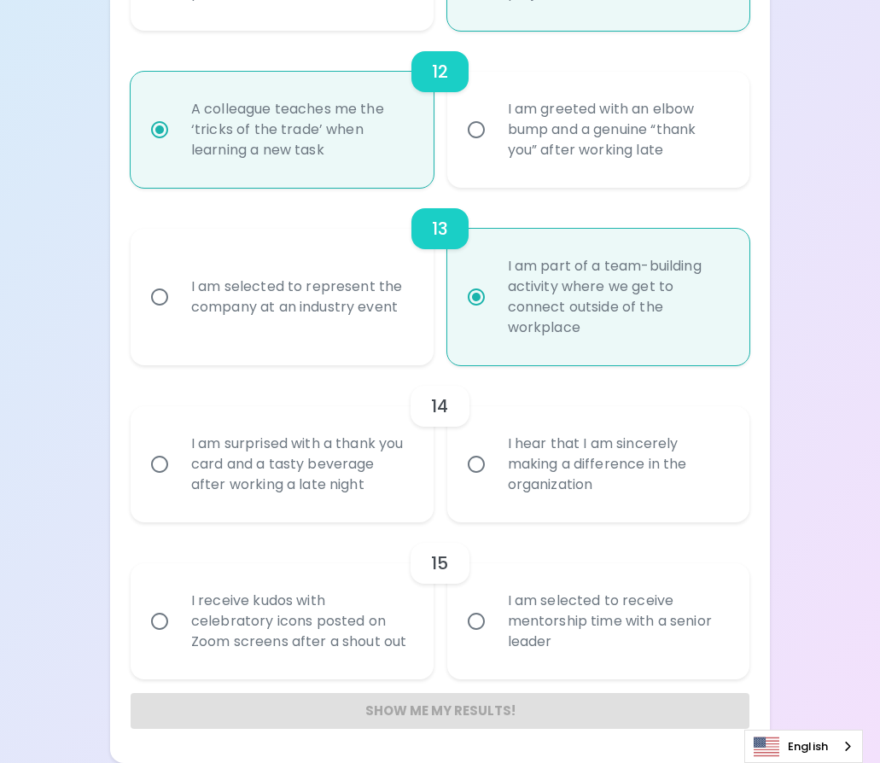
radio input "false"
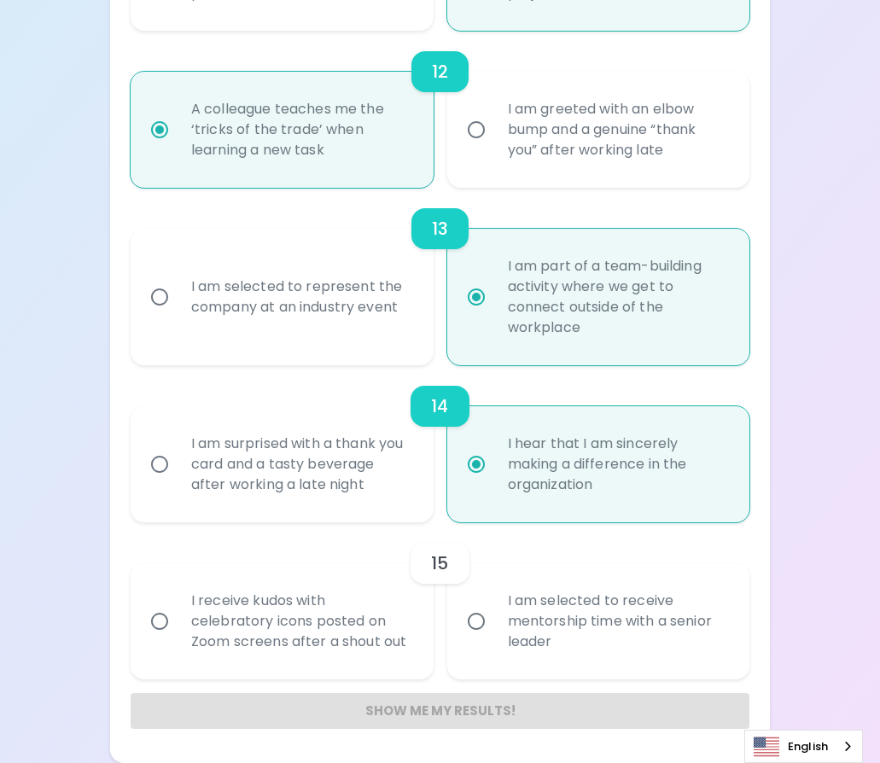
radio input "true"
click at [567, 610] on div "I am selected to receive mentorship time with a senior leader" at bounding box center [617, 621] width 247 height 102
click at [494, 610] on input "I am selected to receive mentorship time with a senior leader" at bounding box center [476, 622] width 36 height 36
radio input "false"
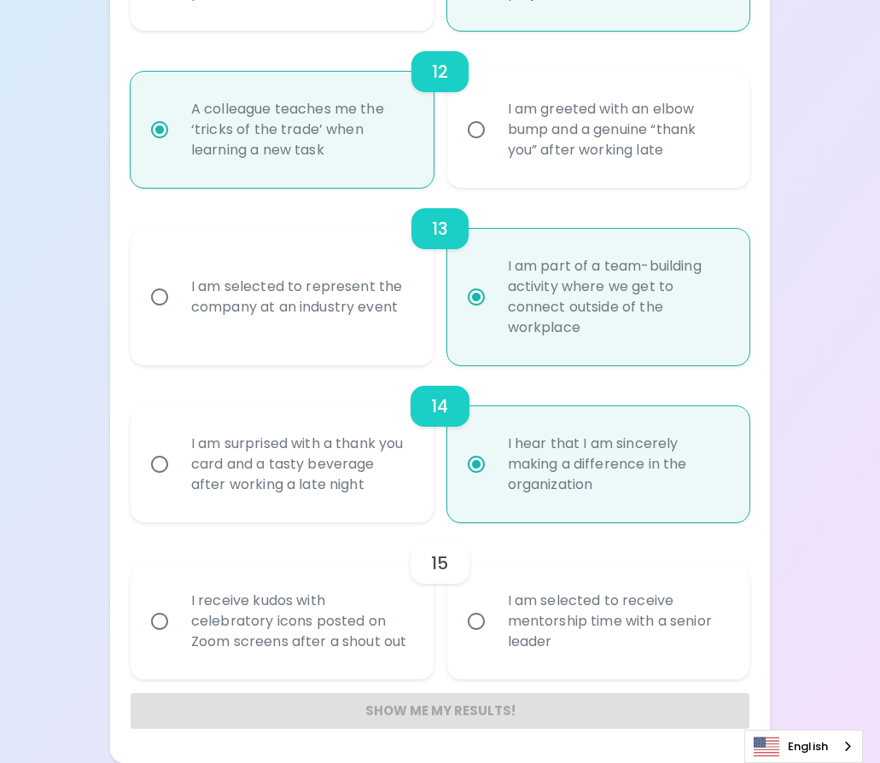
radio input "false"
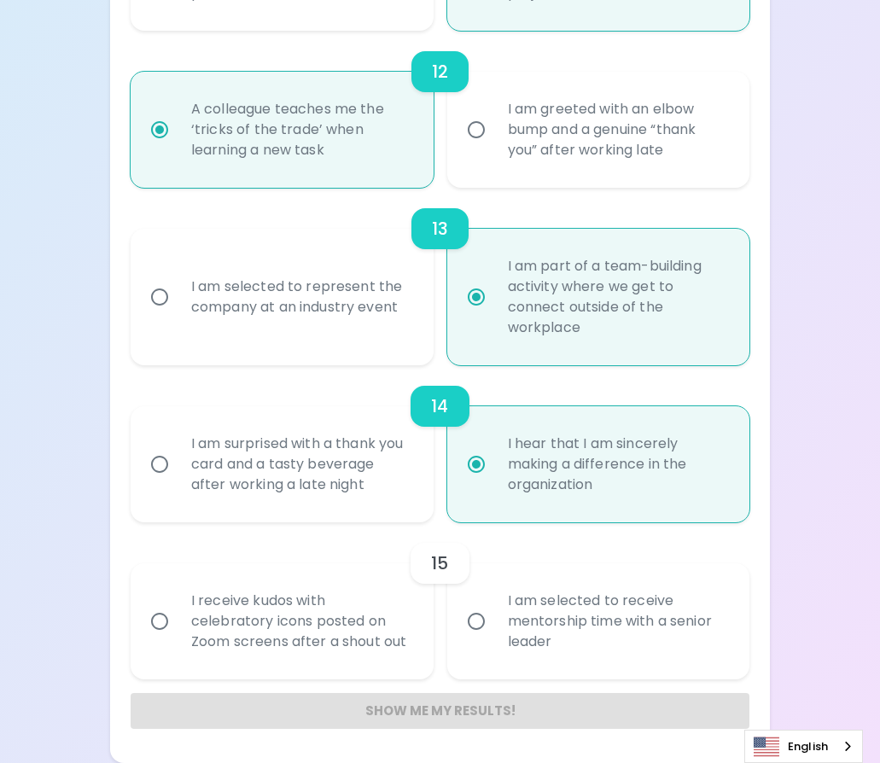
radio input "false"
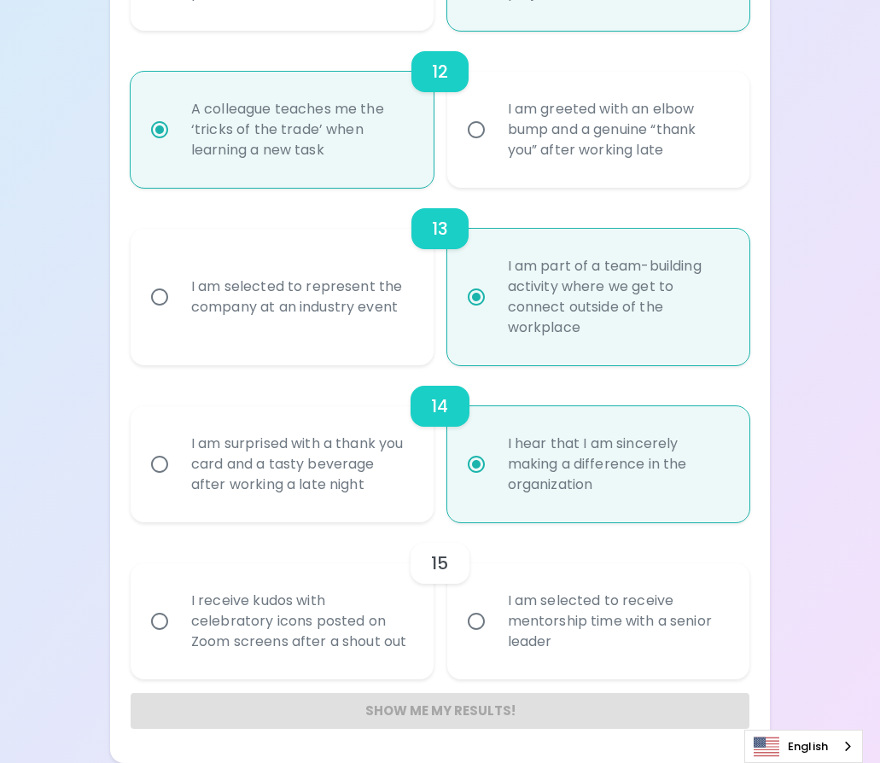
radio input "false"
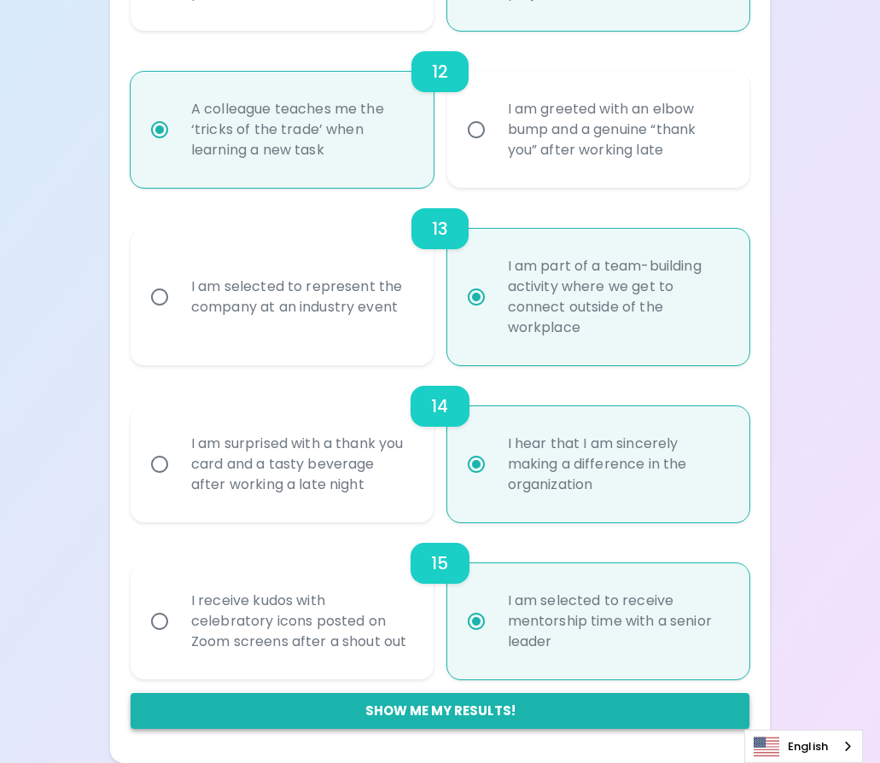
radio input "true"
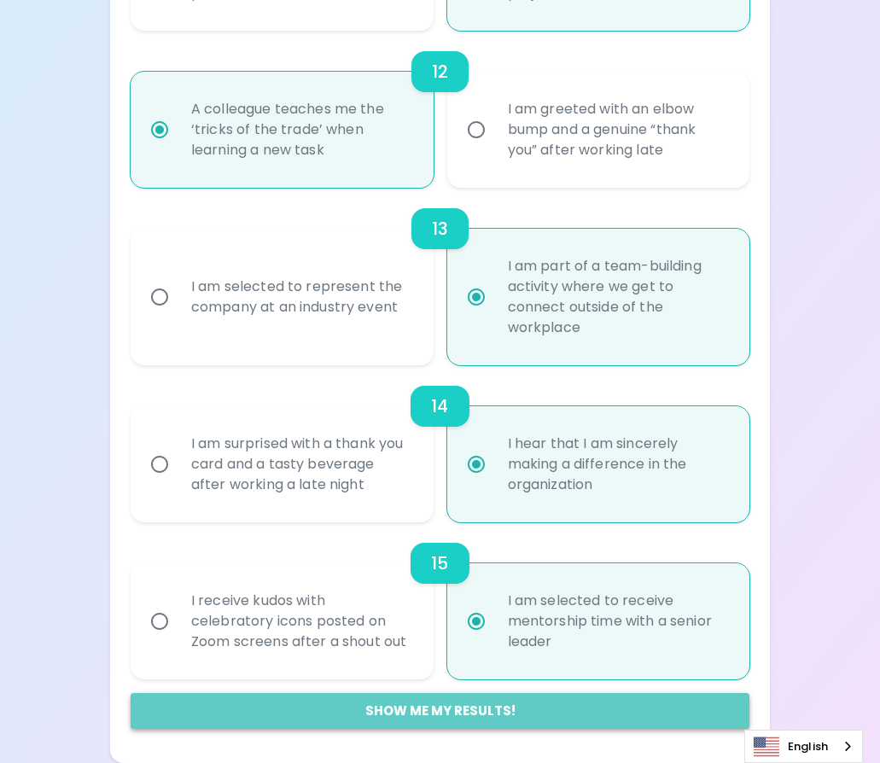
click at [535, 705] on button "Show me my results!" at bounding box center [440, 711] width 619 height 36
radio input "false"
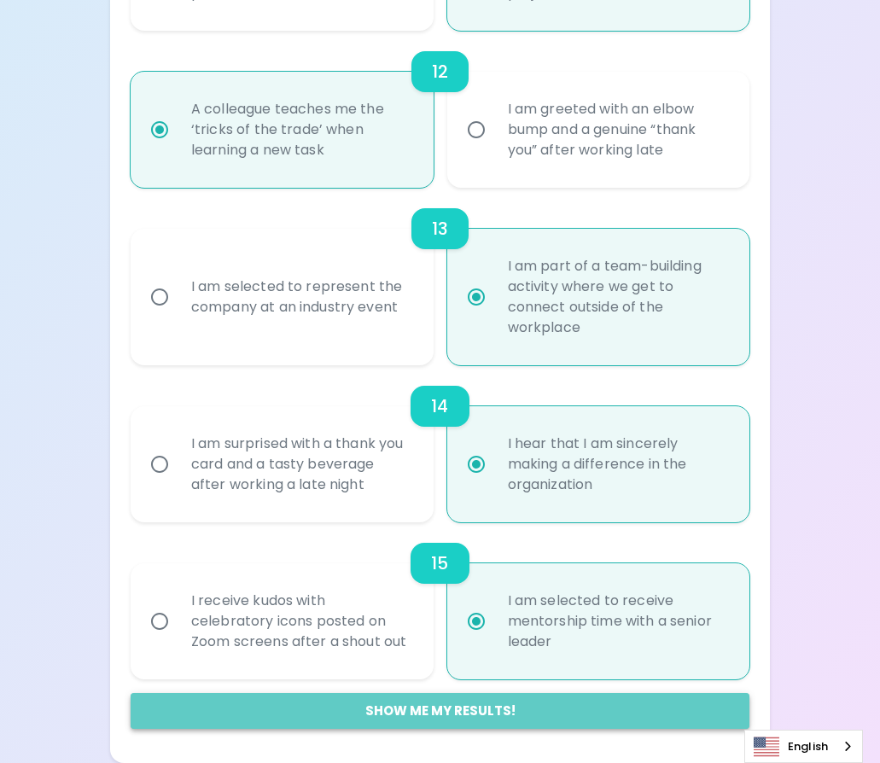
radio input "false"
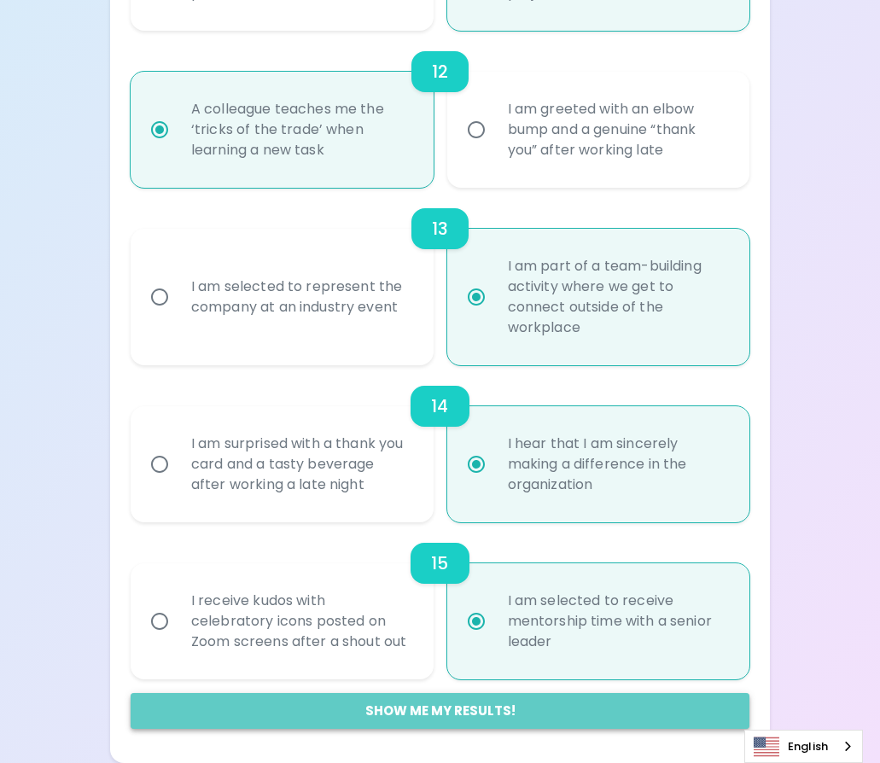
radio input "false"
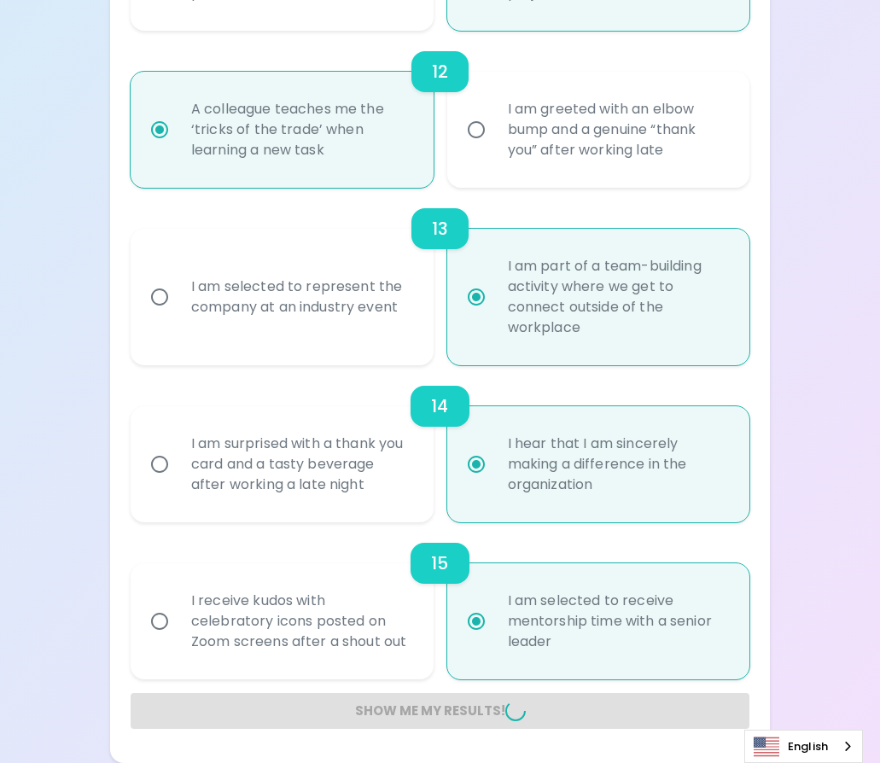
radio input "false"
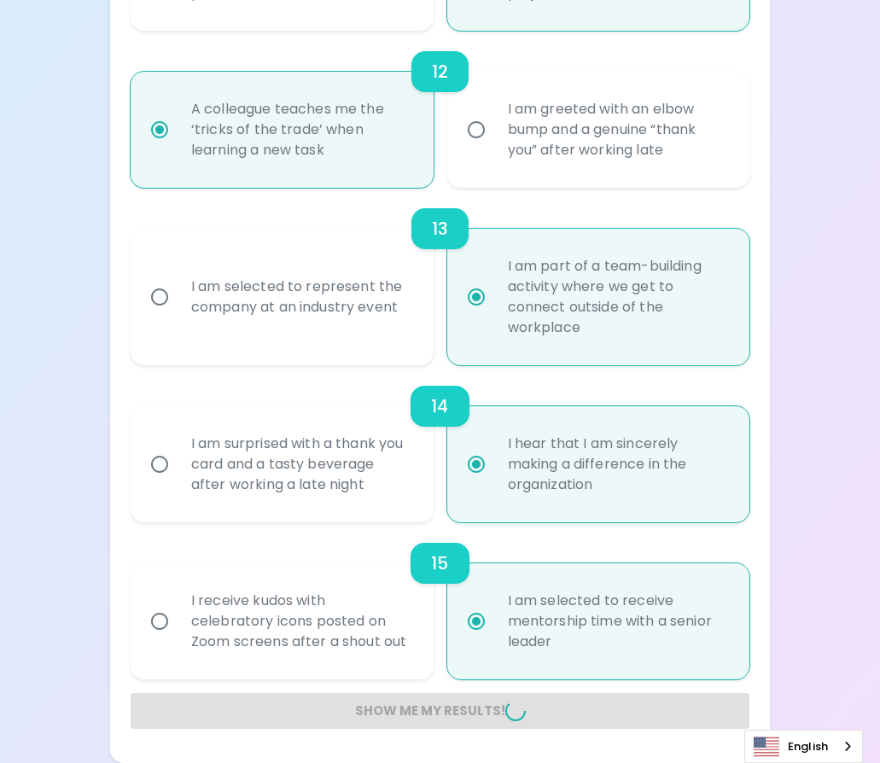
radio input "false"
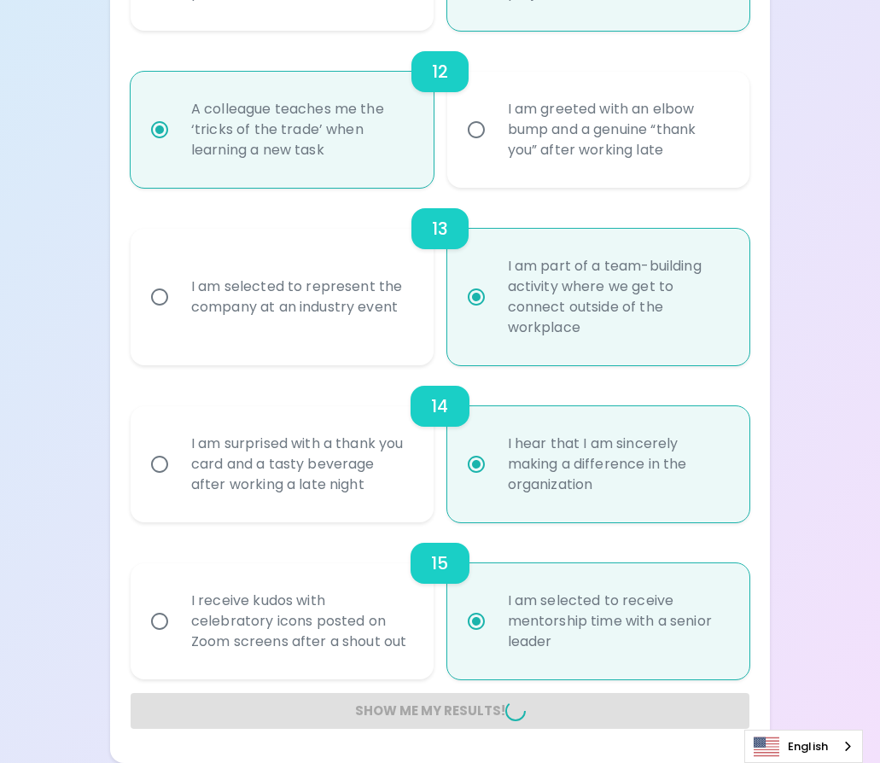
radio input "false"
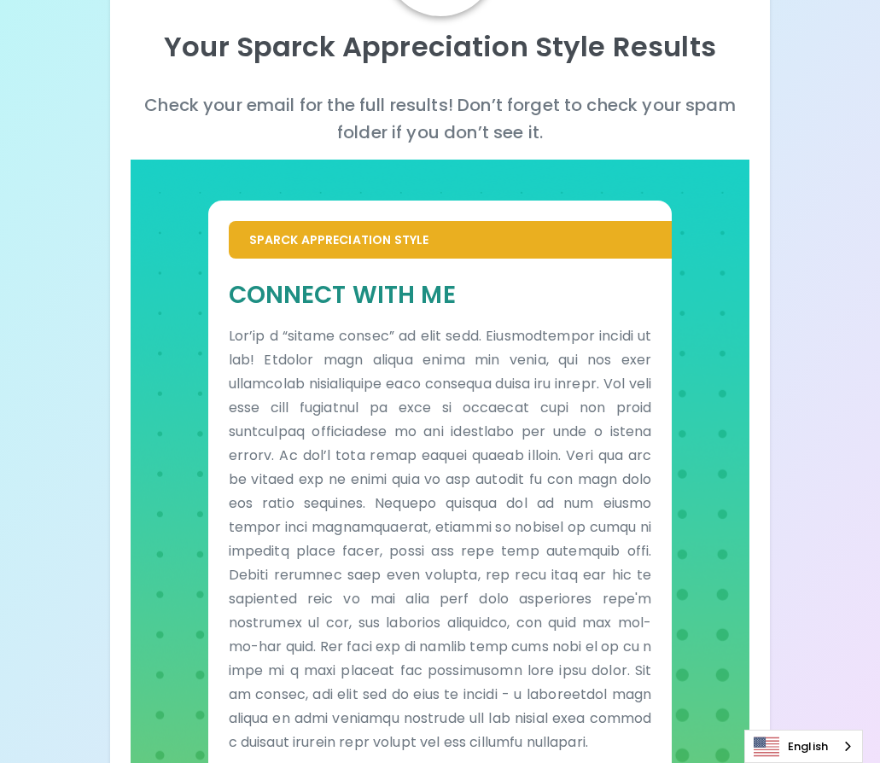
scroll to position [0, 0]
